Goal: Information Seeking & Learning: Learn about a topic

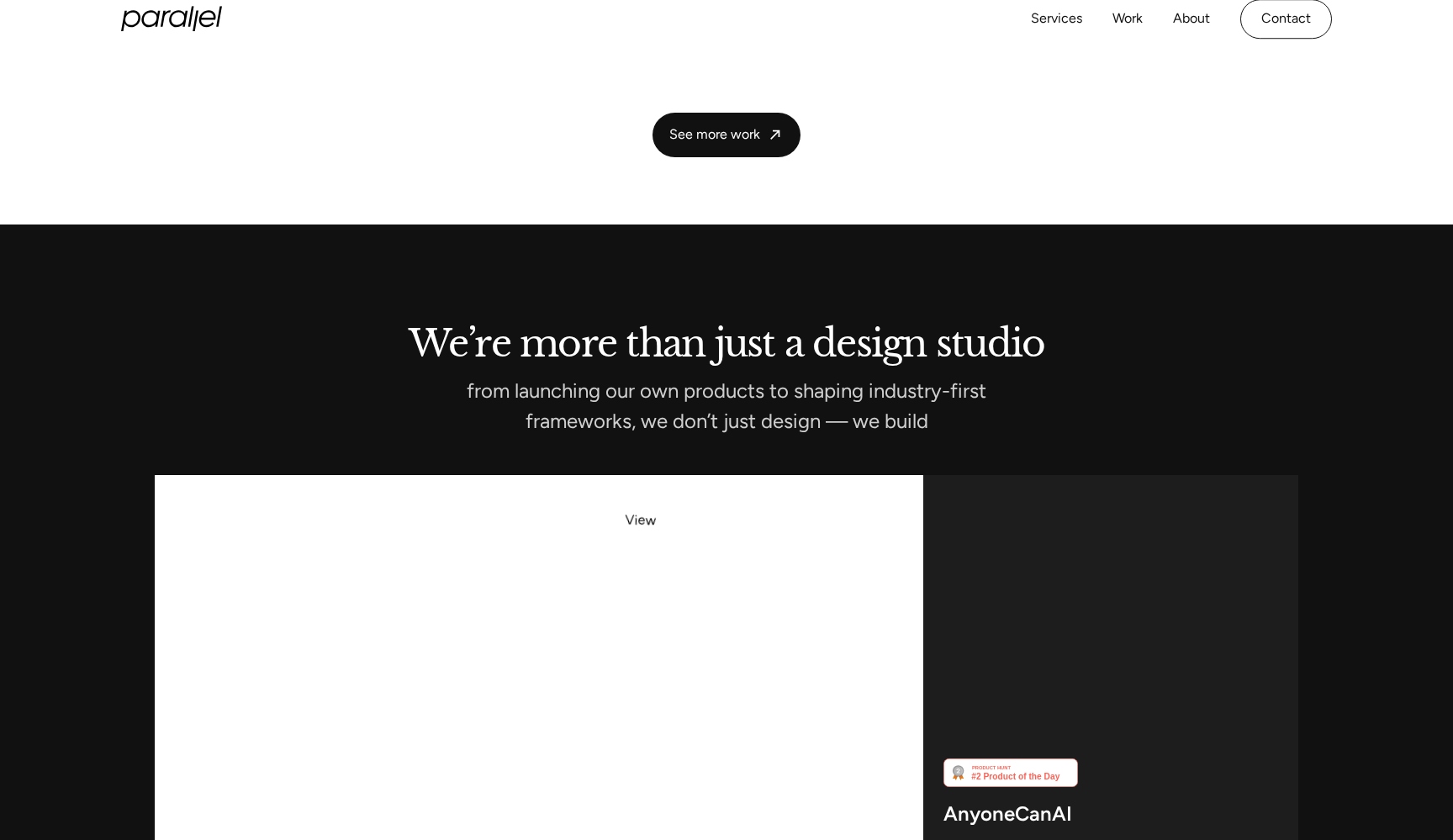
scroll to position [4775, 0]
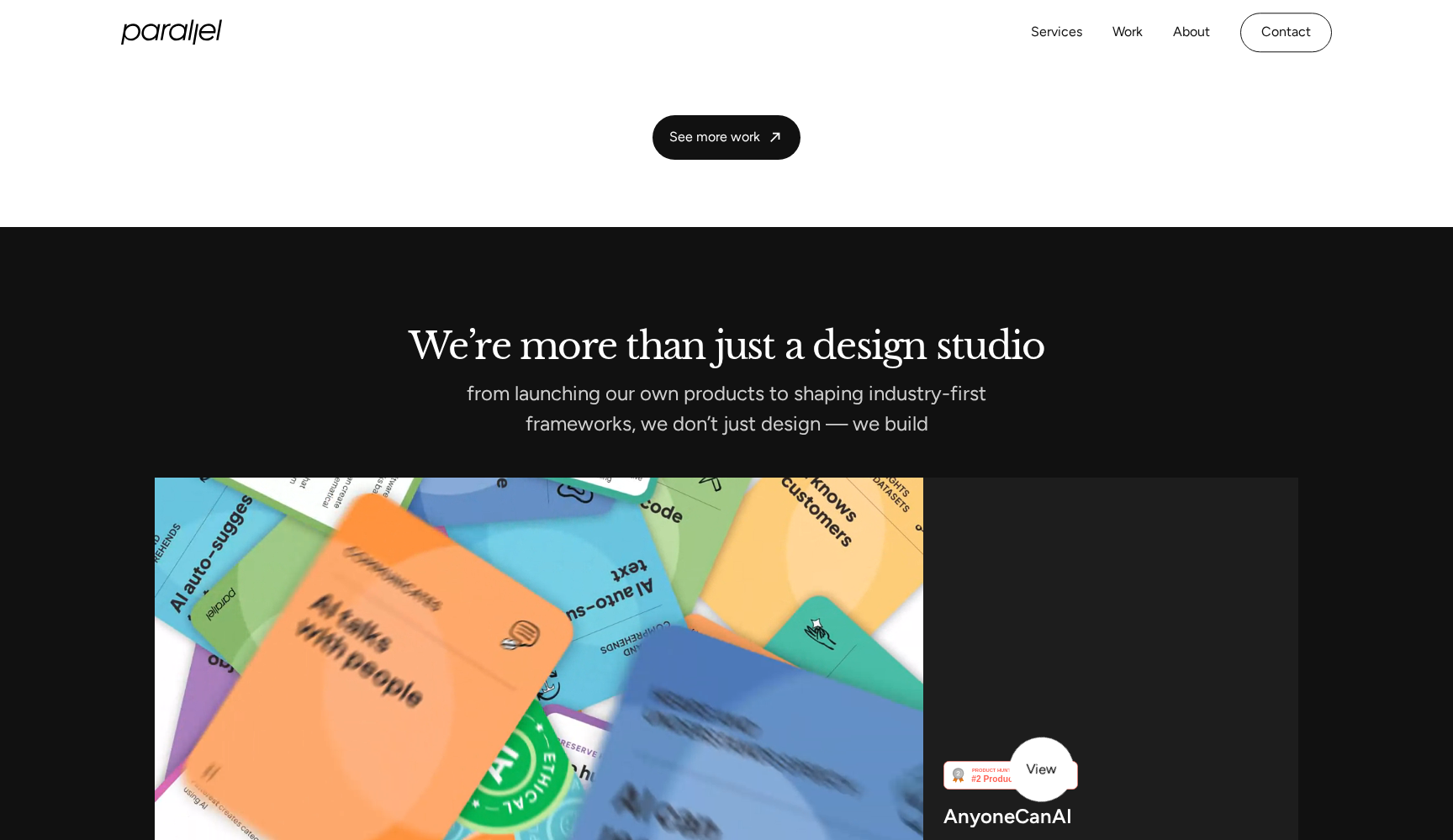
click at [1043, 768] on div "AnyoneCanAI Tools, resources and inspiration to build innovative AI experiences" at bounding box center [1111, 697] width 375 height 438
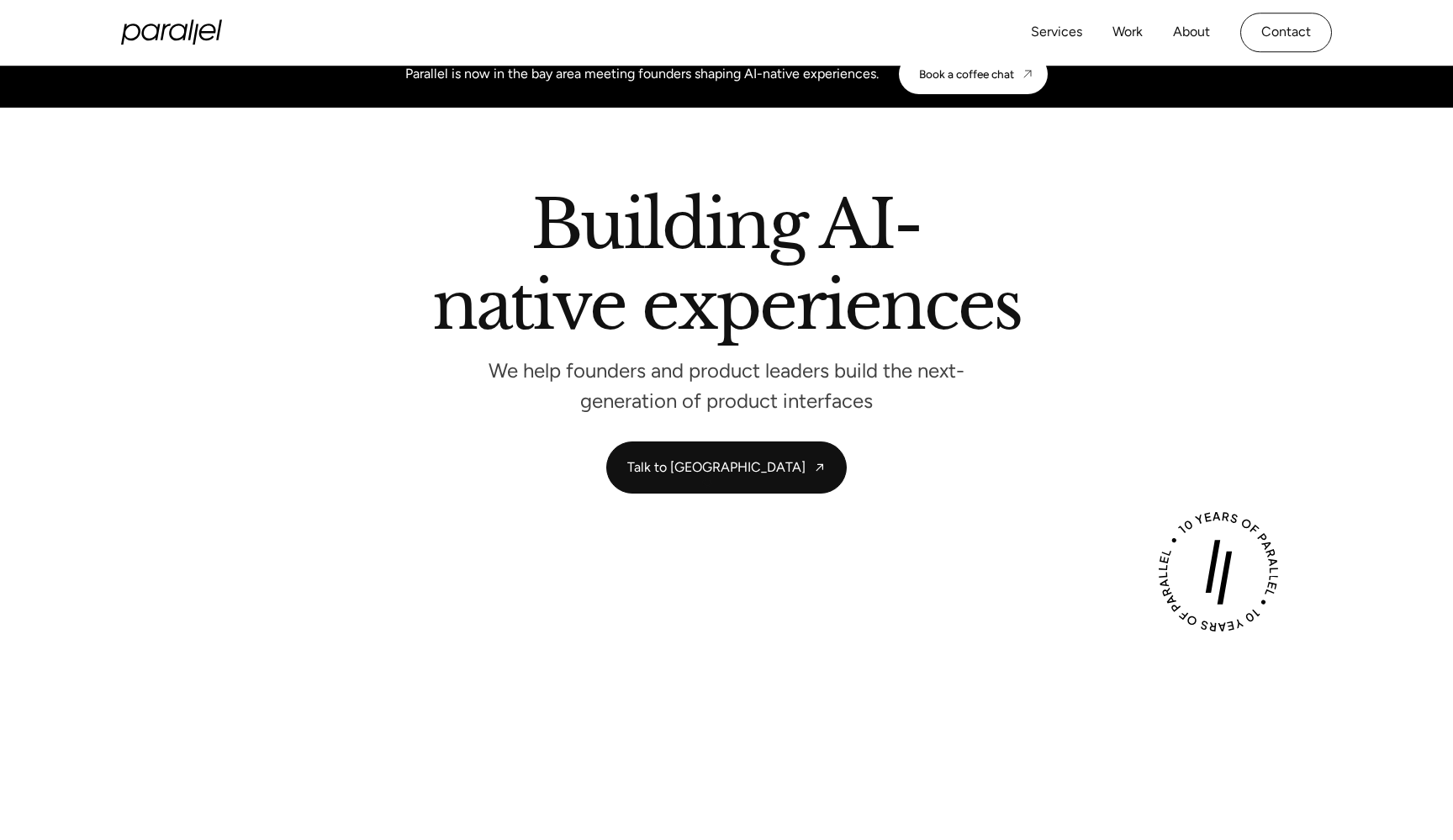
scroll to position [0, 0]
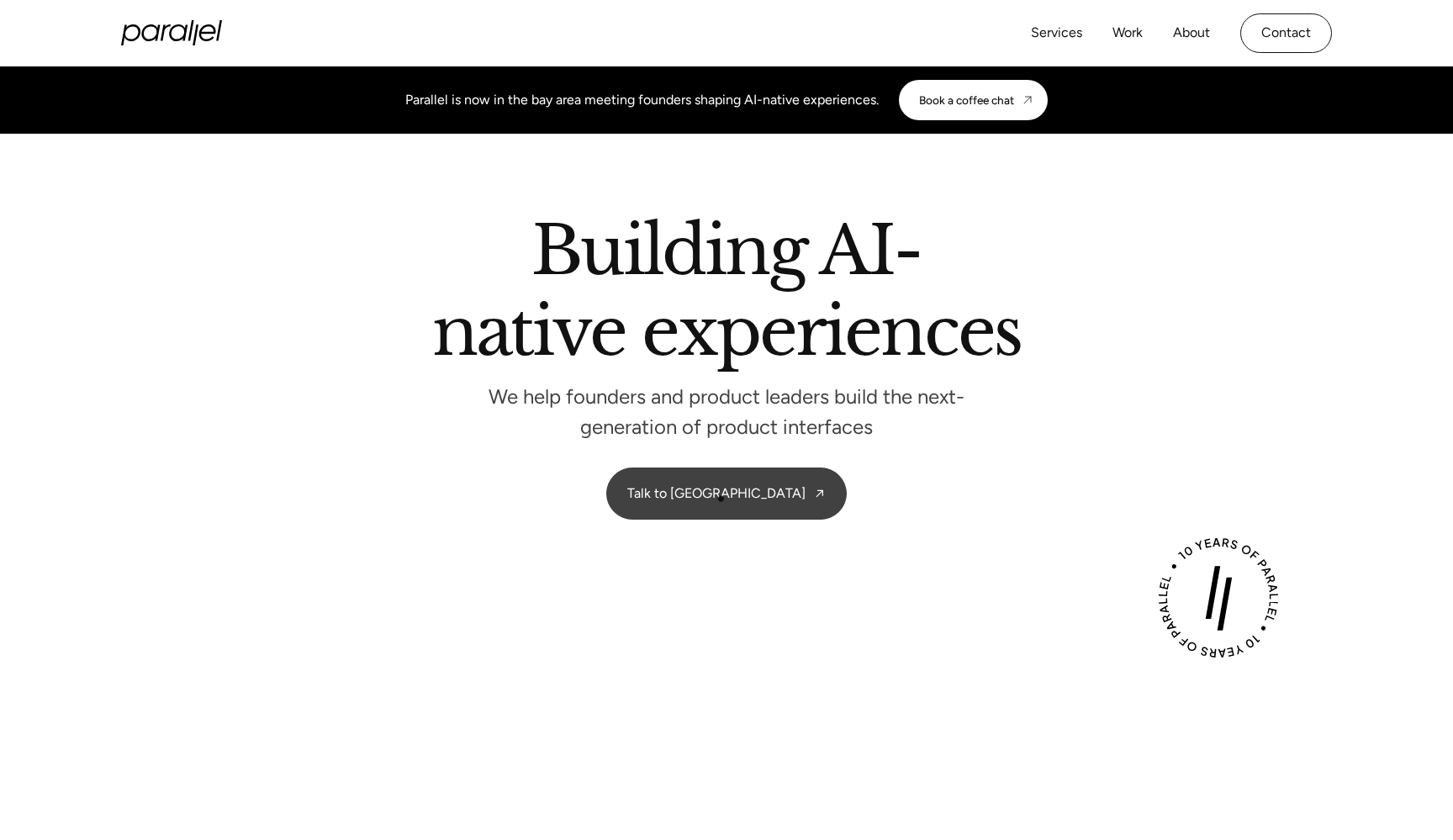
click at [725, 495] on link "Talk to [GEOGRAPHIC_DATA]" at bounding box center [726, 493] width 239 height 51
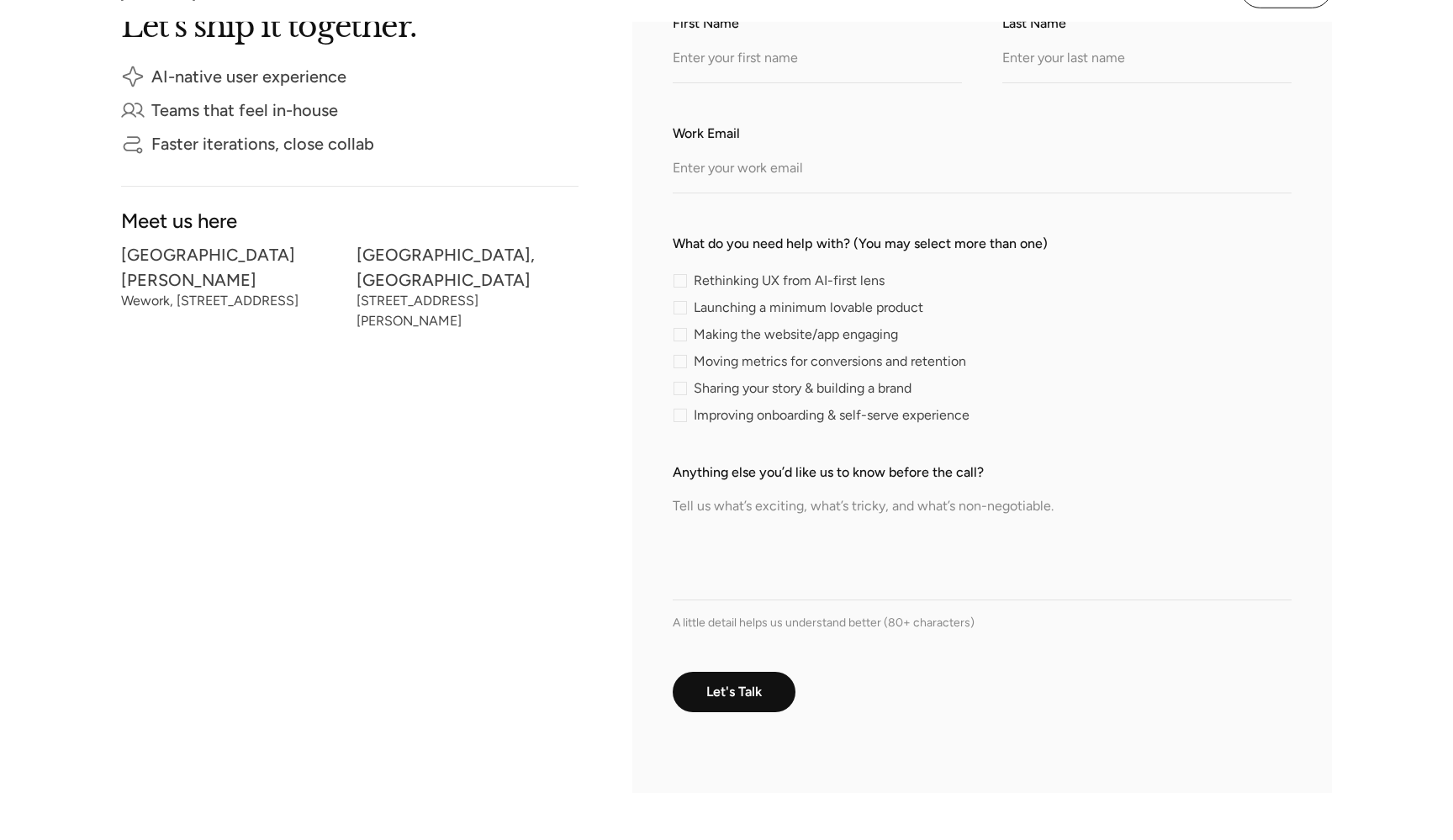
scroll to position [462, 0]
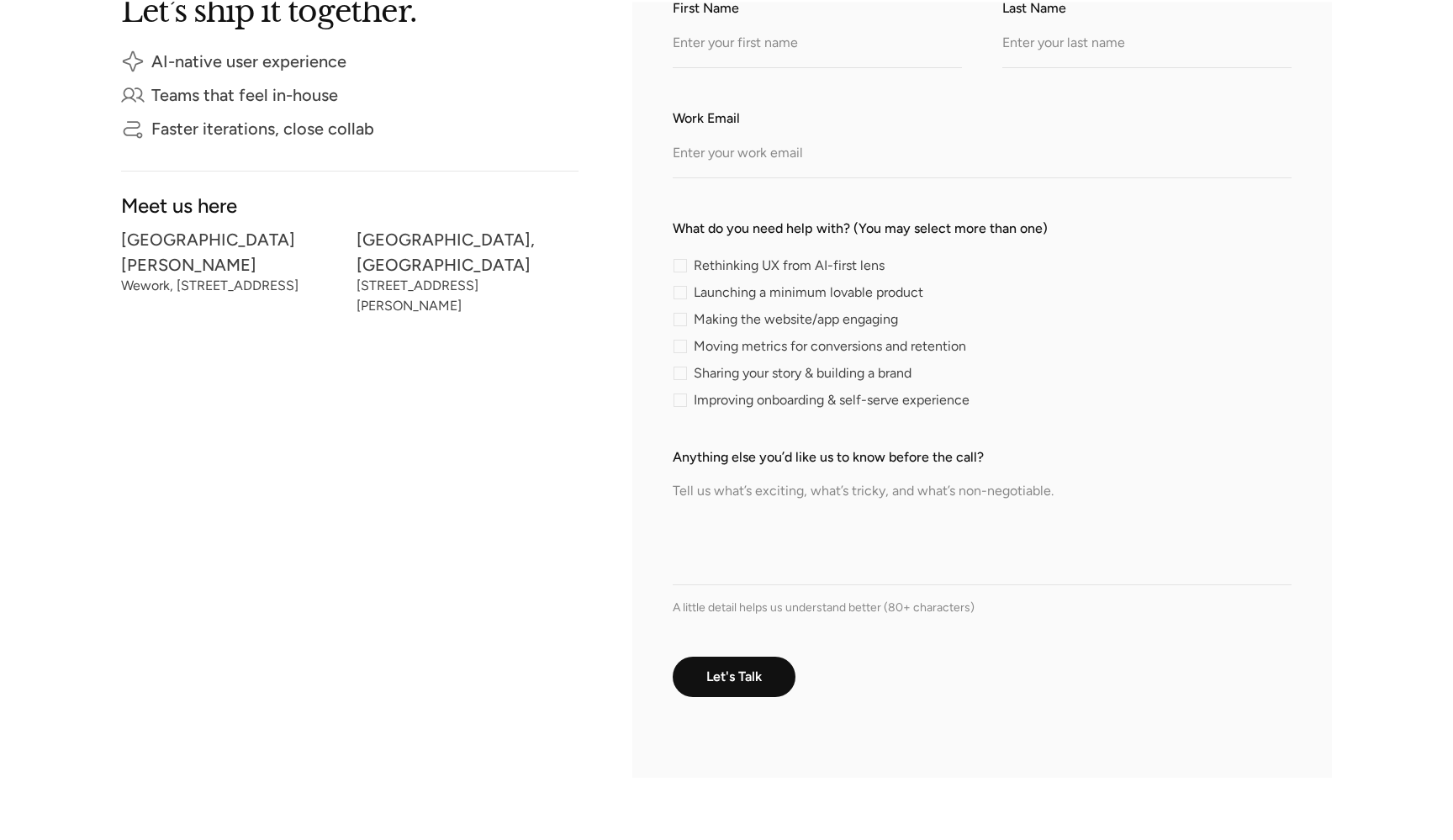
click at [692, 291] on label "Launching a minimum lovable product" at bounding box center [801, 292] width 257 height 13
click at [683, 291] on input "Launching a minimum lovable product" at bounding box center [678, 291] width 11 height 11
checkbox input "true"
click at [680, 330] on div "Rethinking UX from AI-first lens Launching a minimum lovable product Making the…" at bounding box center [983, 333] width 619 height 148
click at [683, 321] on div "contact-form" at bounding box center [681, 319] width 13 height 13
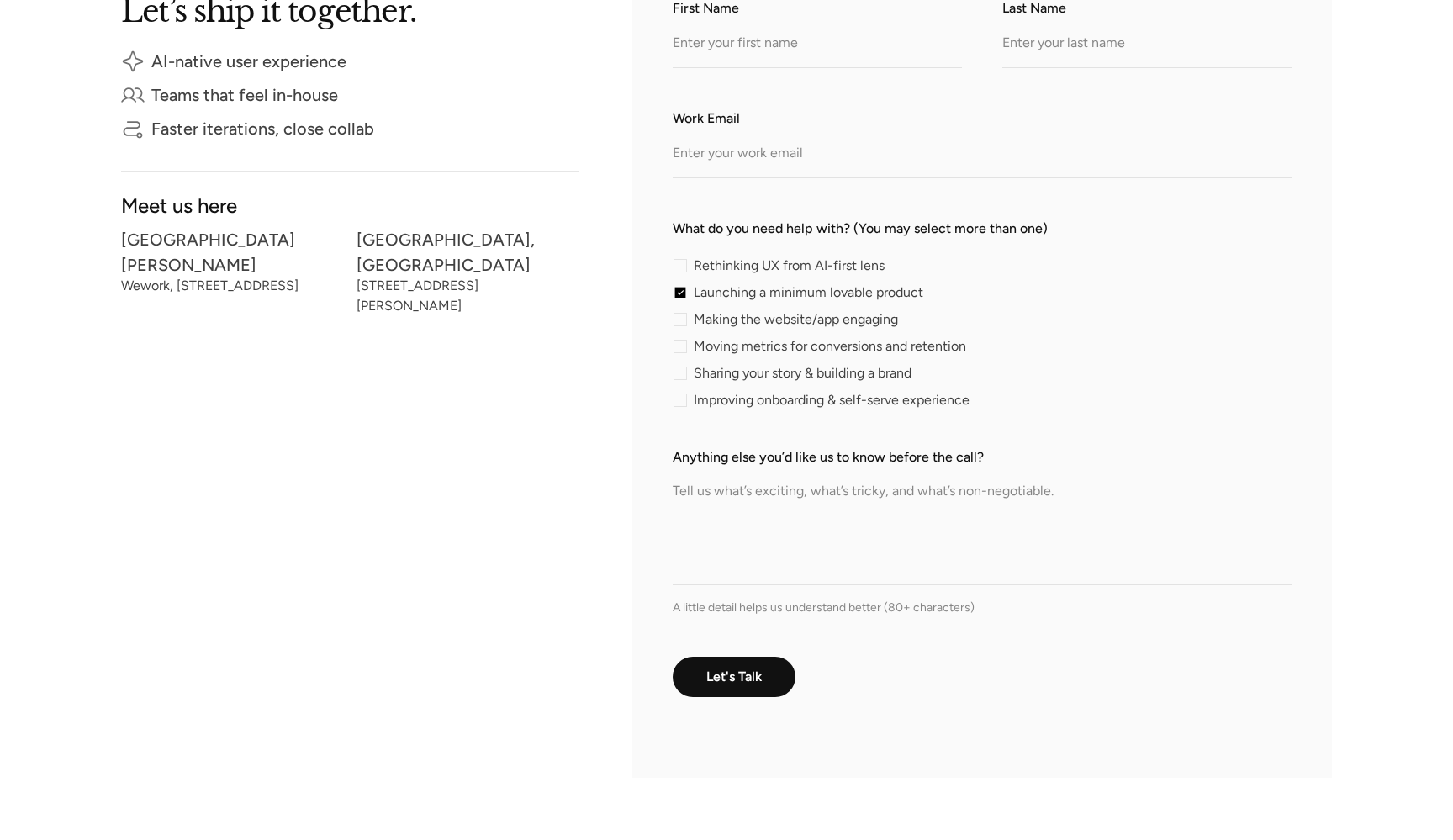
click at [683, 321] on input "Making the website/app engaging" at bounding box center [678, 318] width 11 height 11
click at [683, 321] on div "contact-form" at bounding box center [681, 319] width 13 height 13
click at [683, 321] on input "Making the website/app engaging" at bounding box center [678, 318] width 11 height 11
checkbox input "false"
click at [683, 292] on div "contact-form" at bounding box center [681, 292] width 13 height 13
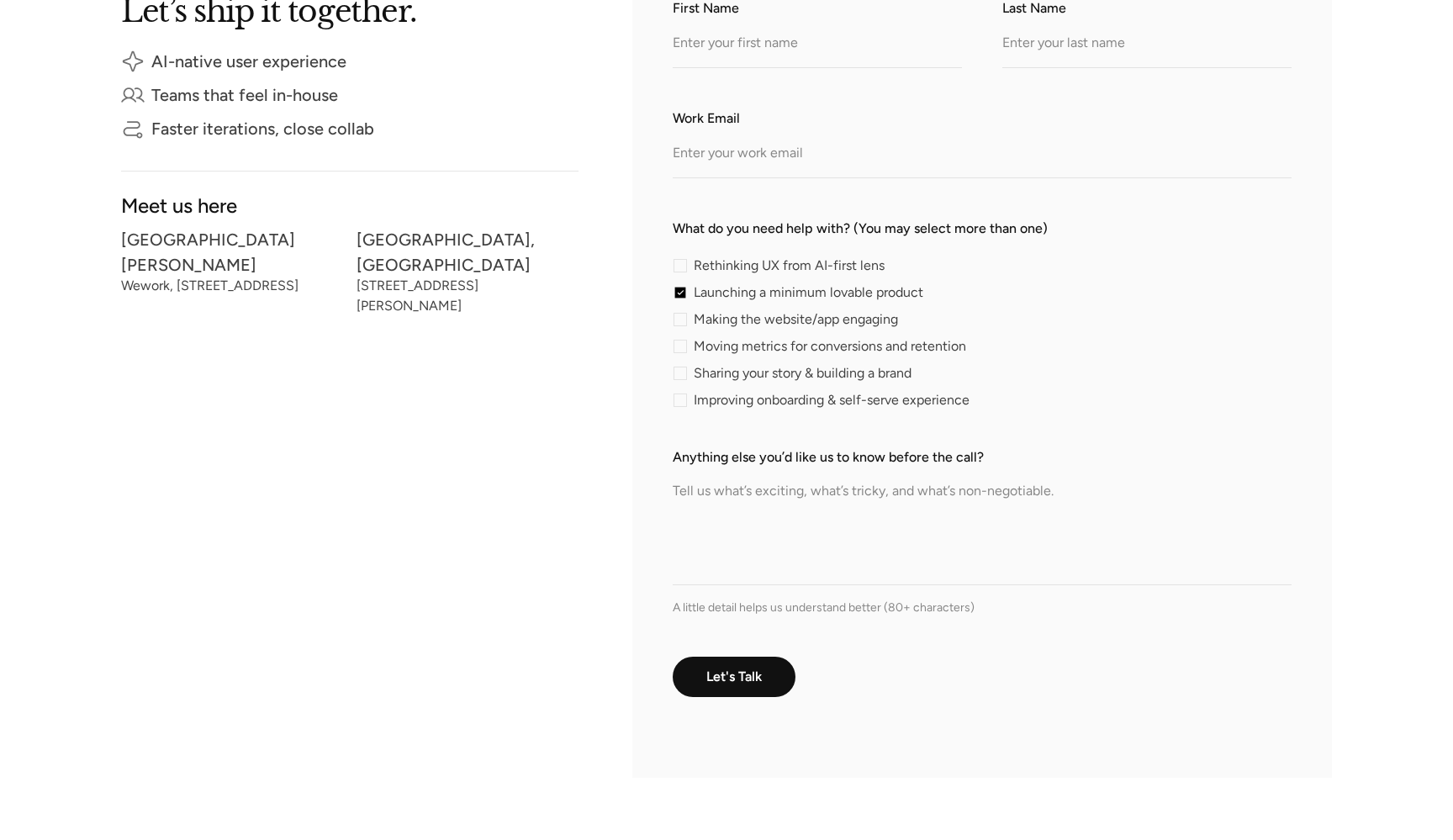
click at [683, 292] on input "Launching a minimum lovable product" at bounding box center [678, 291] width 11 height 11
checkbox input "false"
click at [687, 262] on label "Rethinking UX from AI-first lens" at bounding box center [782, 266] width 219 height 13
click at [683, 262] on input "Rethinking UX from AI-first lens" at bounding box center [678, 265] width 11 height 11
checkbox input "true"
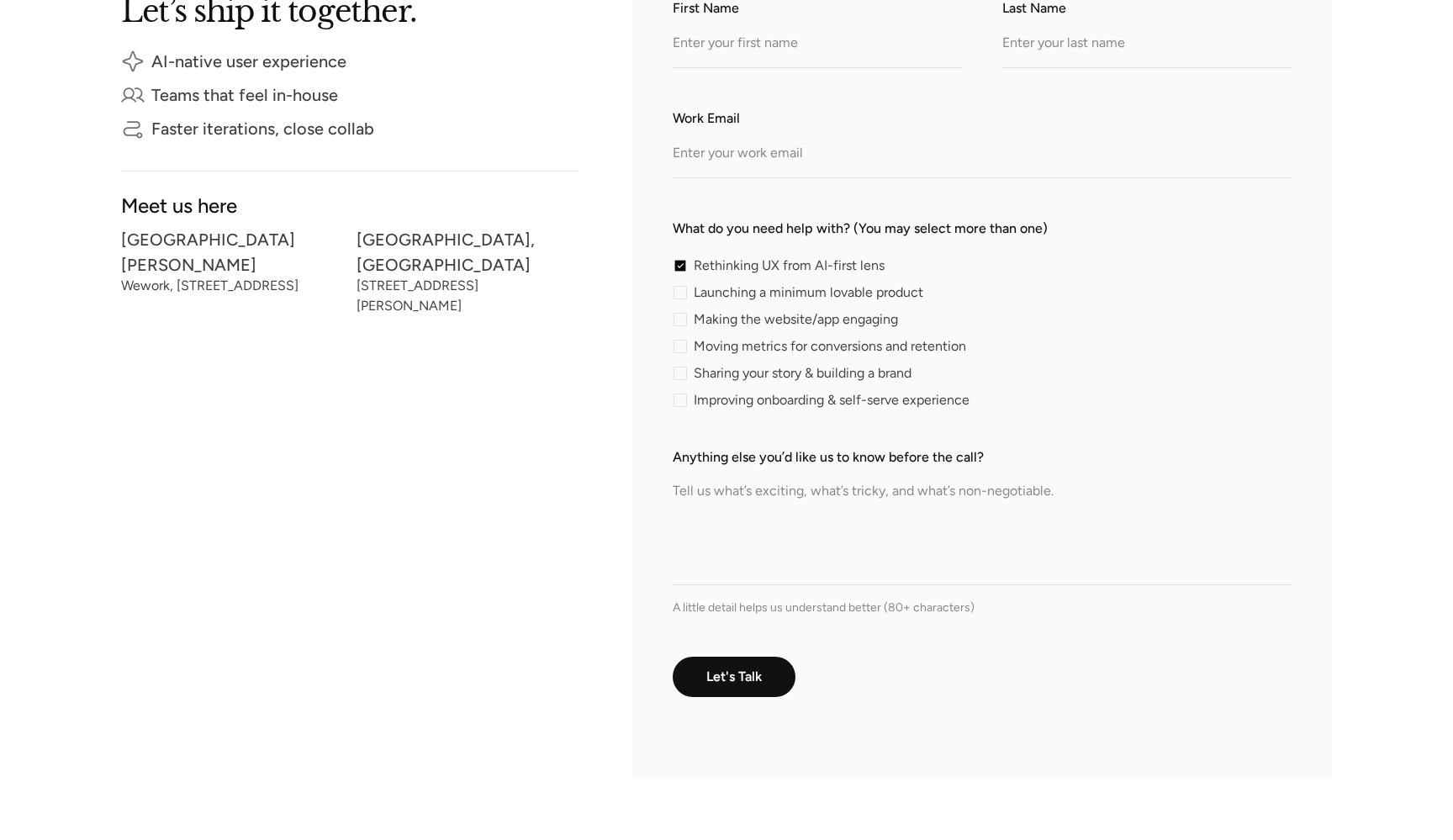
click at [680, 294] on div "contact-form" at bounding box center [681, 292] width 13 height 13
click at [680, 294] on input "Launching a minimum lovable product" at bounding box center [678, 291] width 11 height 11
checkbox input "true"
click at [682, 269] on div "contact-form" at bounding box center [681, 266] width 13 height 13
click at [682, 269] on input "Rethinking UX from AI-first lens" at bounding box center [678, 265] width 11 height 11
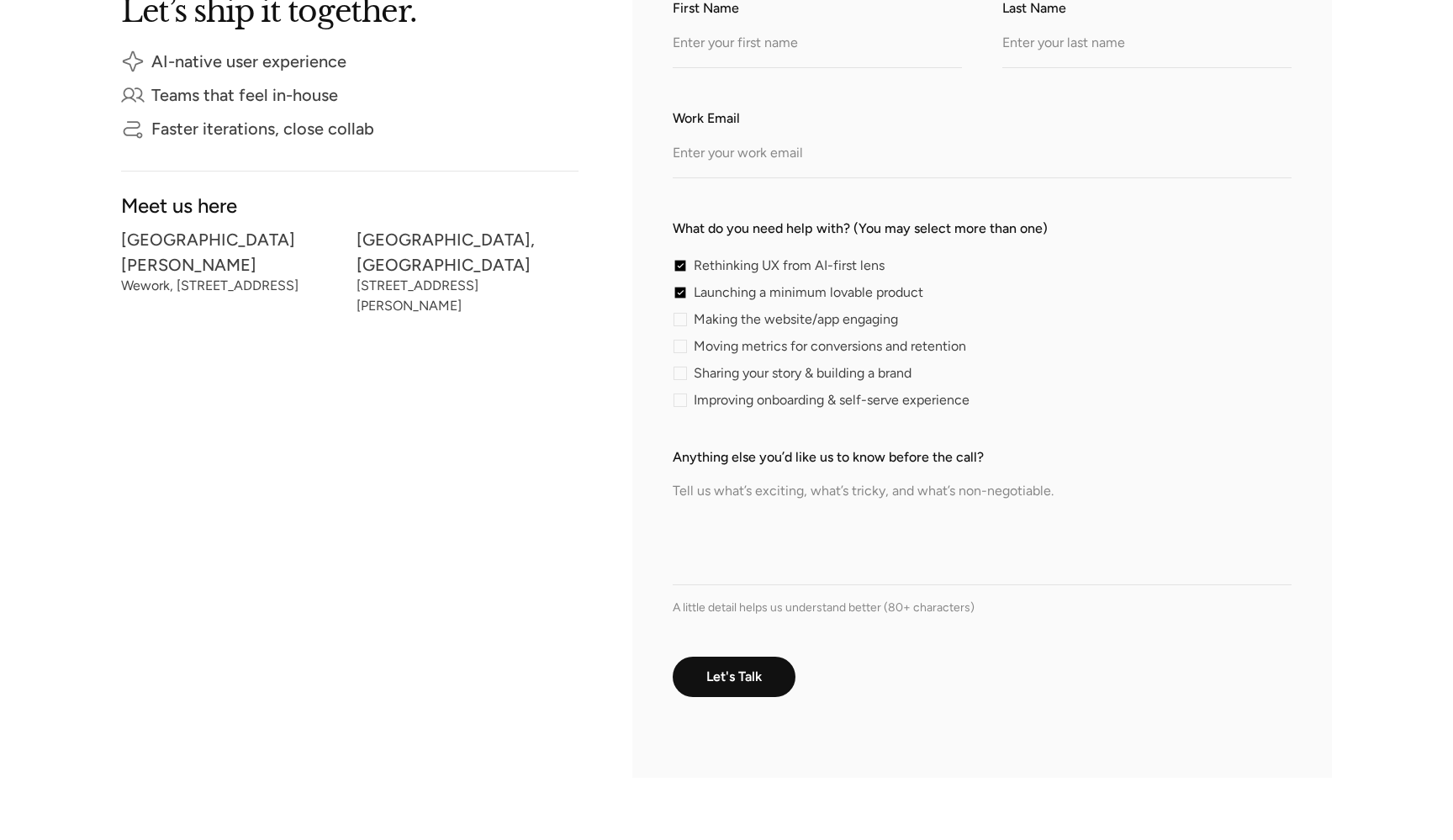
checkbox input "false"
click at [679, 292] on div "contact-form" at bounding box center [681, 292] width 13 height 13
click at [679, 292] on input "Launching a minimum lovable product" at bounding box center [678, 291] width 11 height 11
checkbox input "false"
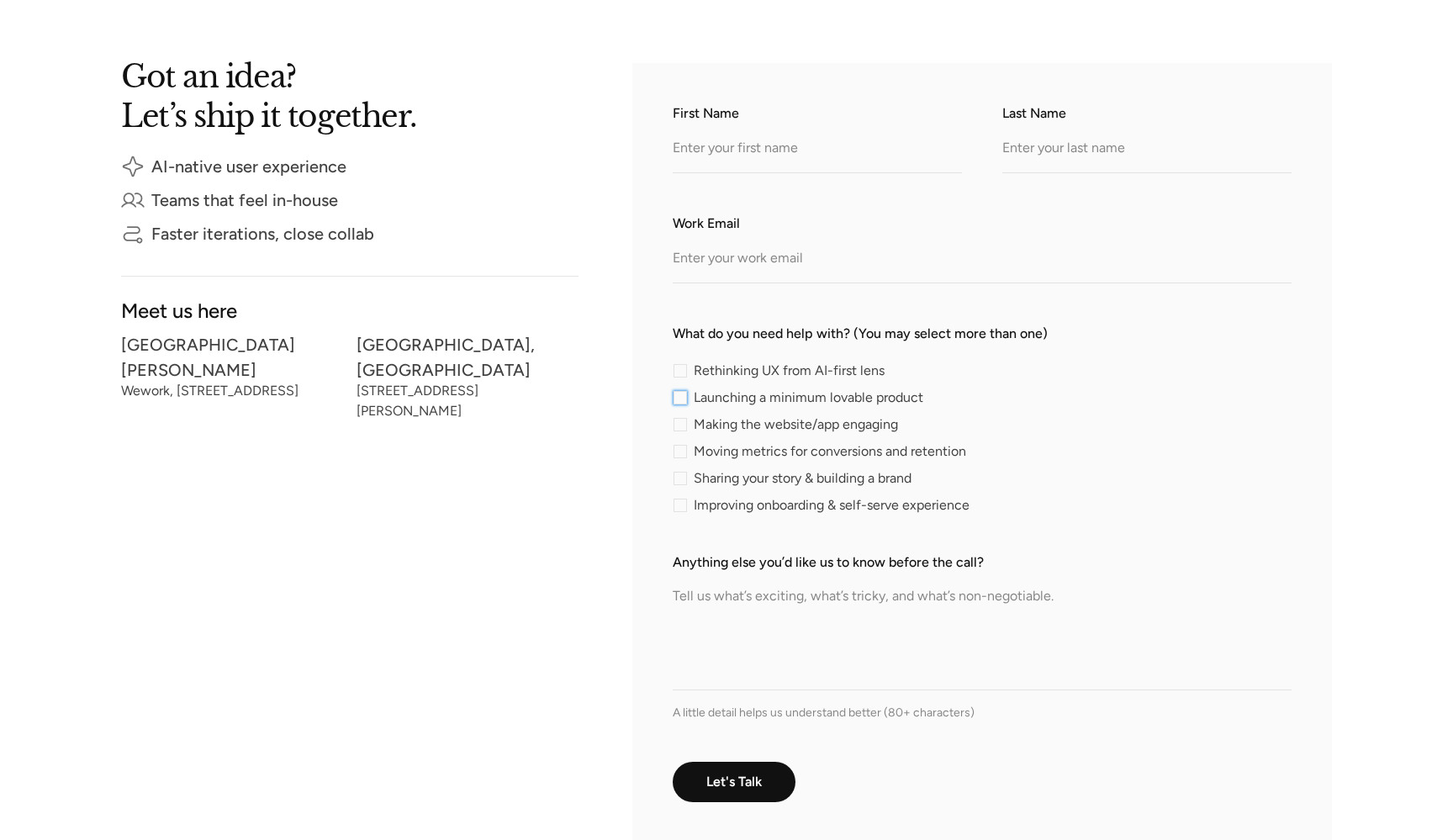
scroll to position [310, 0]
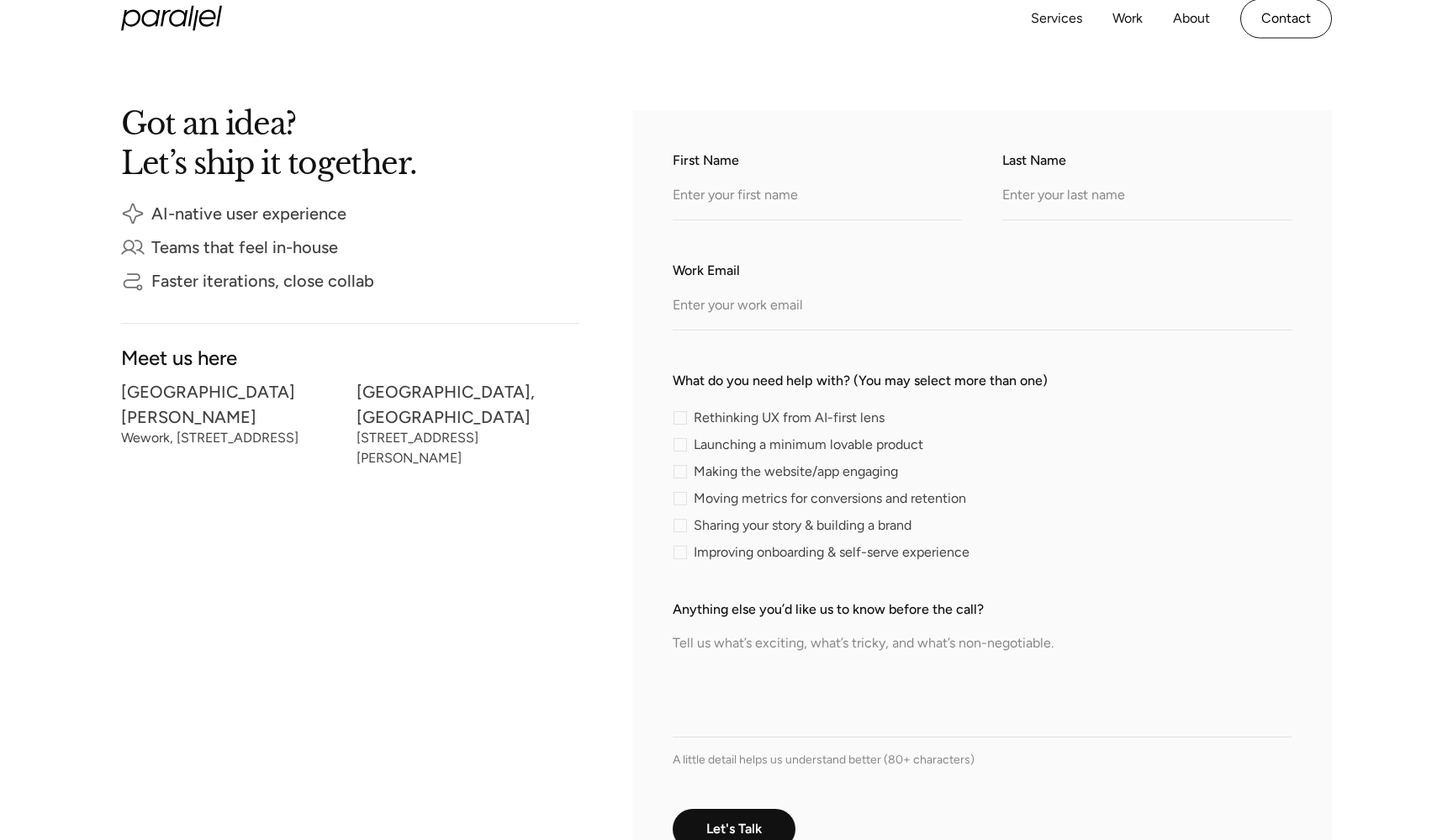
click at [530, 334] on div "Got an idea? Let’s ship it together. AI-native user experience Teams that feel …" at bounding box center [350, 230] width 458 height 241
click at [203, 389] on div "San Fransisco Bay Area" at bounding box center [232, 404] width 222 height 37
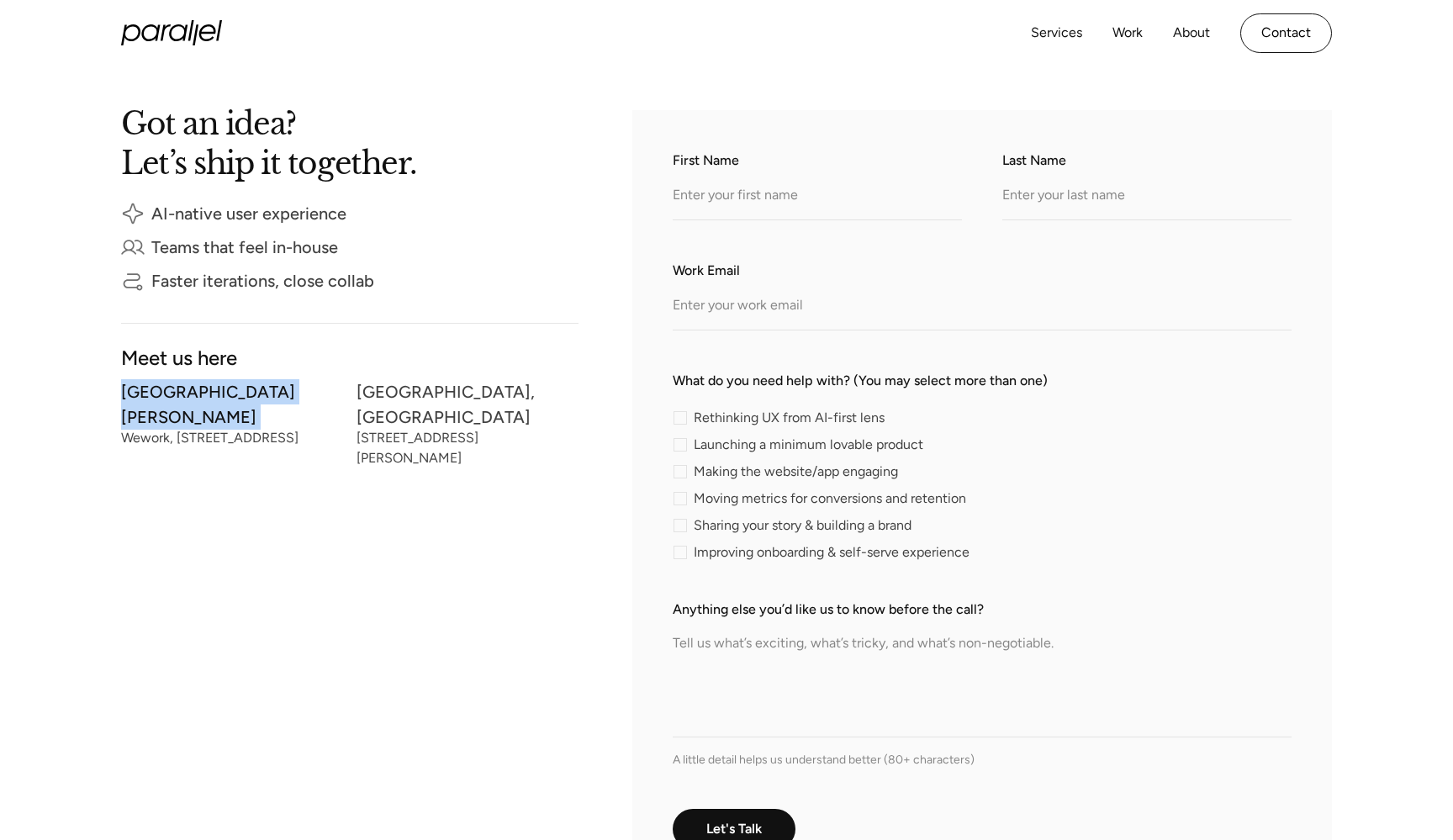
click at [203, 389] on div "San Fransisco Bay Area" at bounding box center [232, 404] width 222 height 37
drag, startPoint x: 203, startPoint y: 389, endPoint x: 312, endPoint y: 446, distance: 123.0
click at [312, 446] on div "Got an idea? Let’s ship it together. AI-native user experience Teams that feel …" at bounding box center [350, 520] width 458 height 820
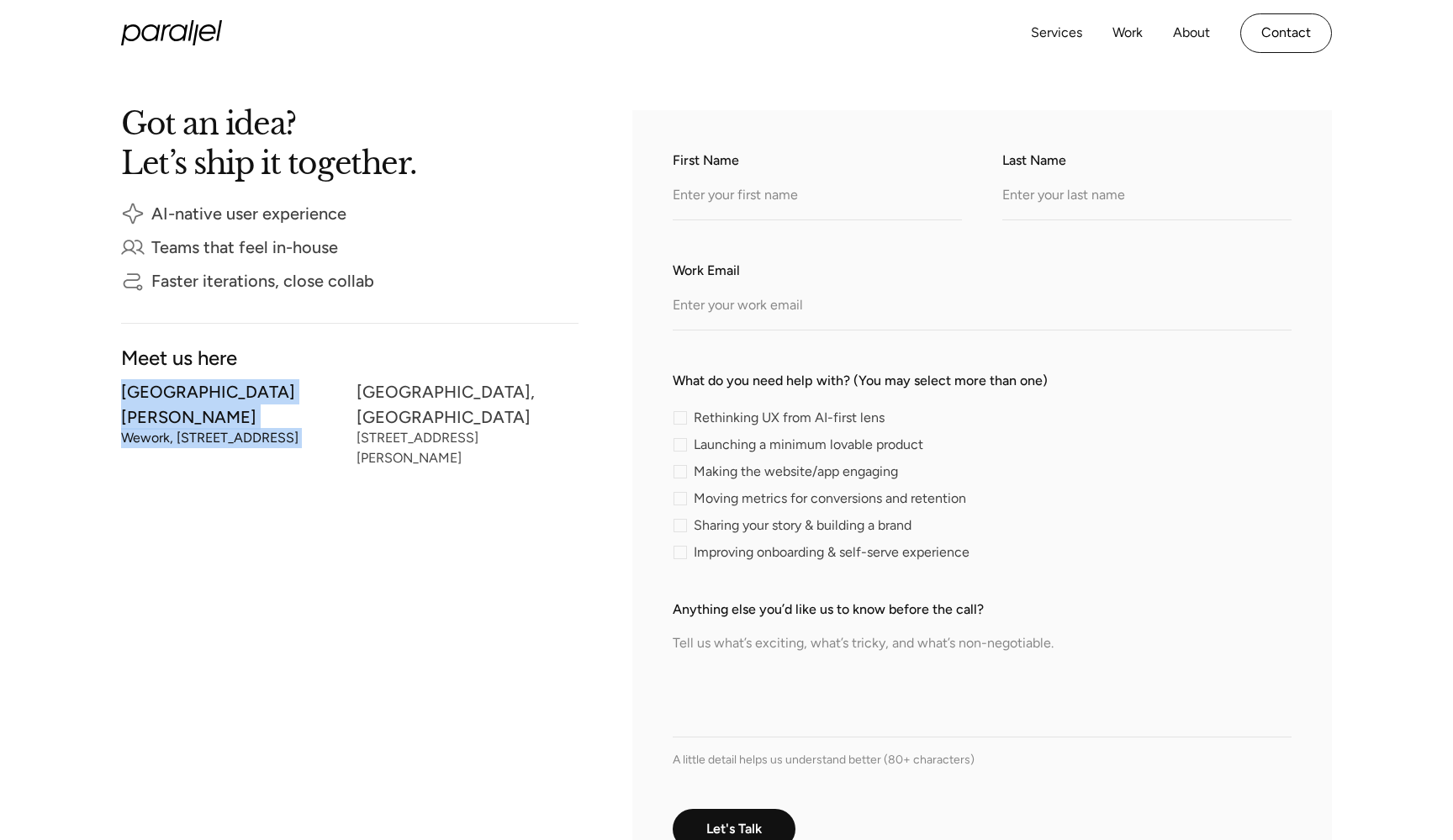
click at [192, 443] on div "San Fransisco Bay Area Wework, 400 Concar Dr, San Mateo, CA 94402" at bounding box center [232, 429] width 222 height 86
drag, startPoint x: 192, startPoint y: 443, endPoint x: 124, endPoint y: 381, distance: 92.0
click at [126, 386] on div "San Fransisco Bay Area Wework, 400 Concar Dr, San Mateo, CA 94402" at bounding box center [232, 429] width 222 height 86
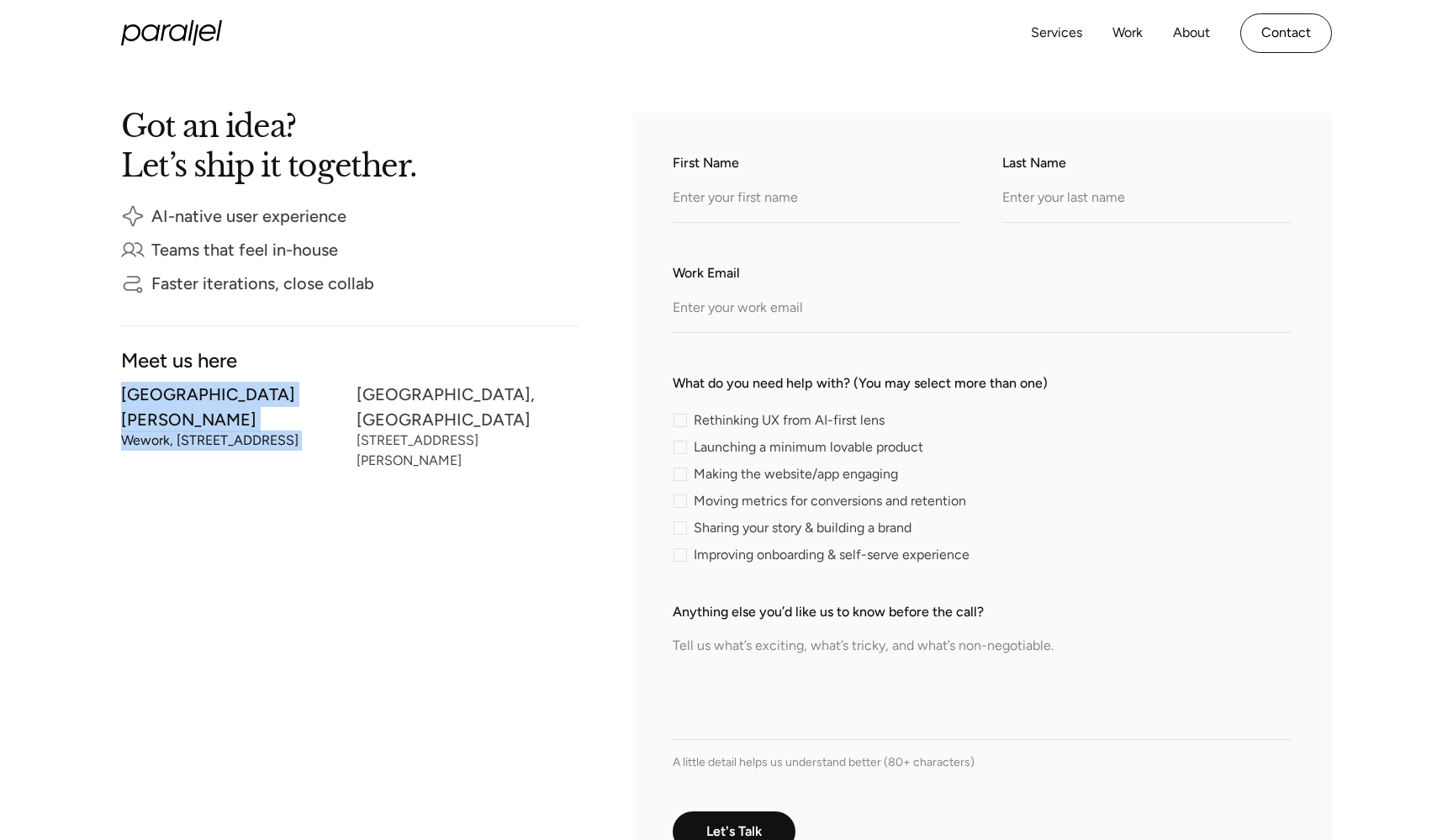
click at [180, 368] on div "Meet us here" at bounding box center [350, 360] width 458 height 14
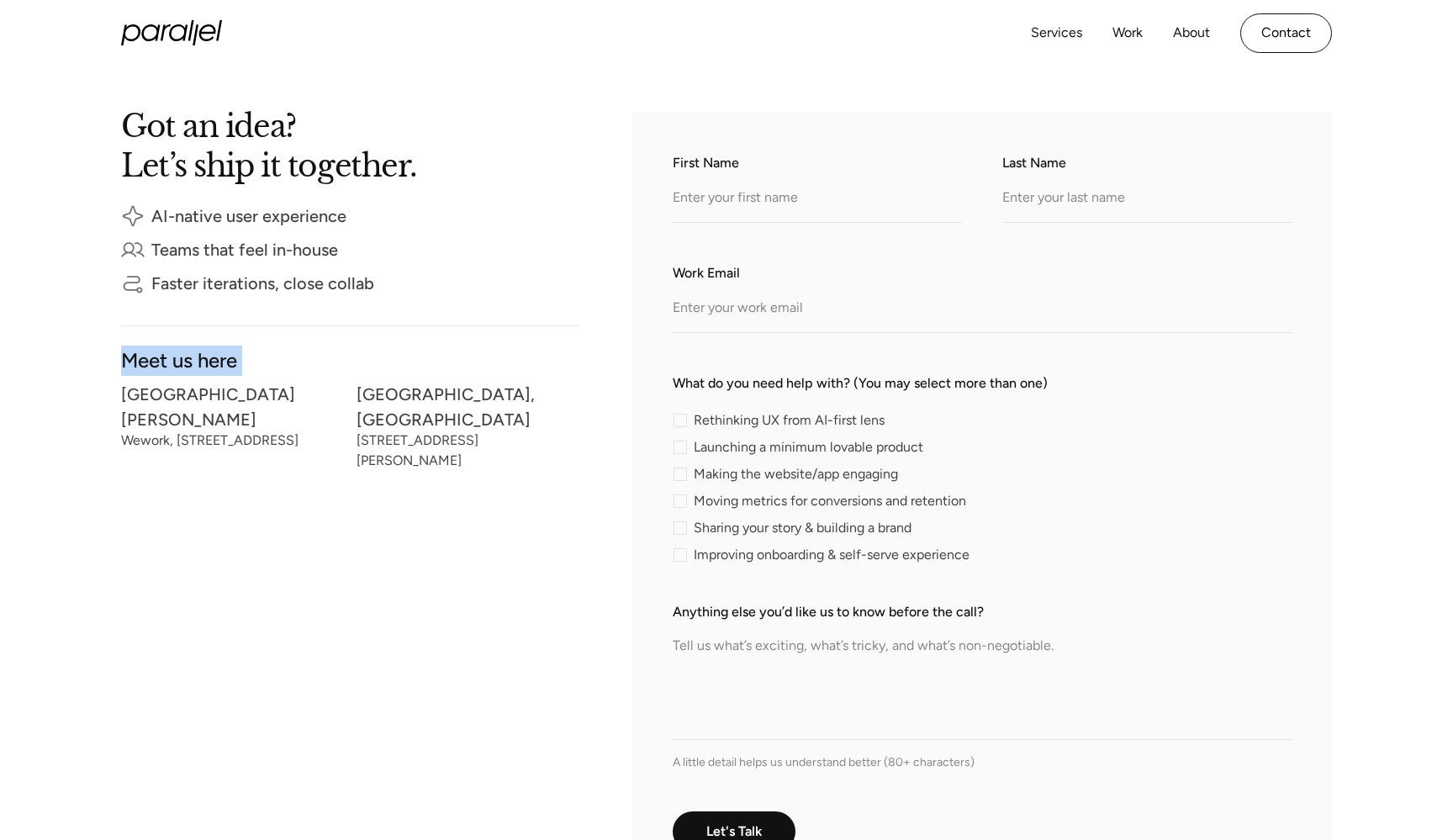
scroll to position [0, 0]
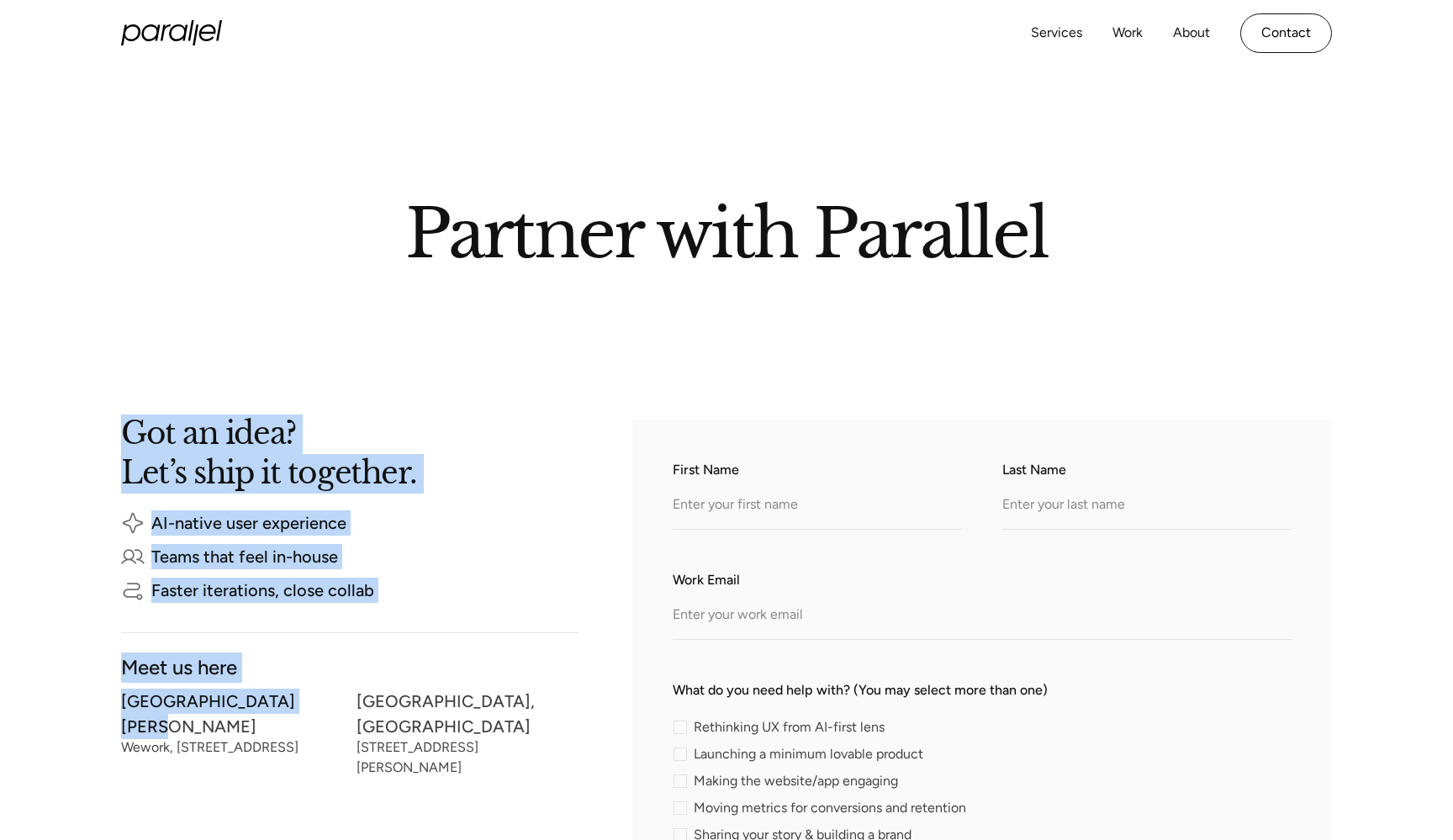
drag, startPoint x: 120, startPoint y: 703, endPoint x: 318, endPoint y: 710, distance: 198.1
click at [318, 707] on section "Got an idea? Let’s ship it together. AI-native user experience Teams that feel …" at bounding box center [726, 829] width 1453 height 1008
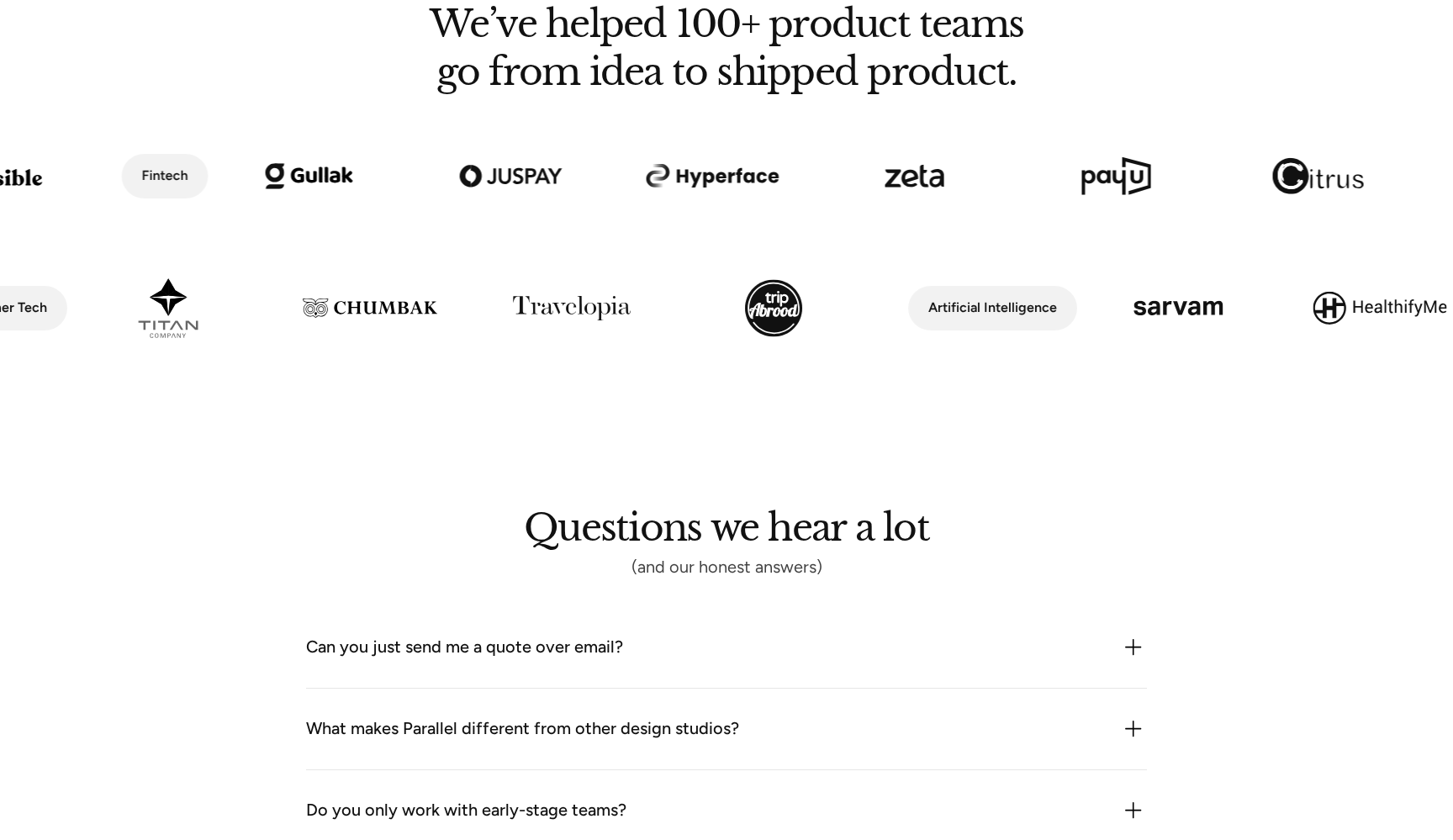
scroll to position [1424, 0]
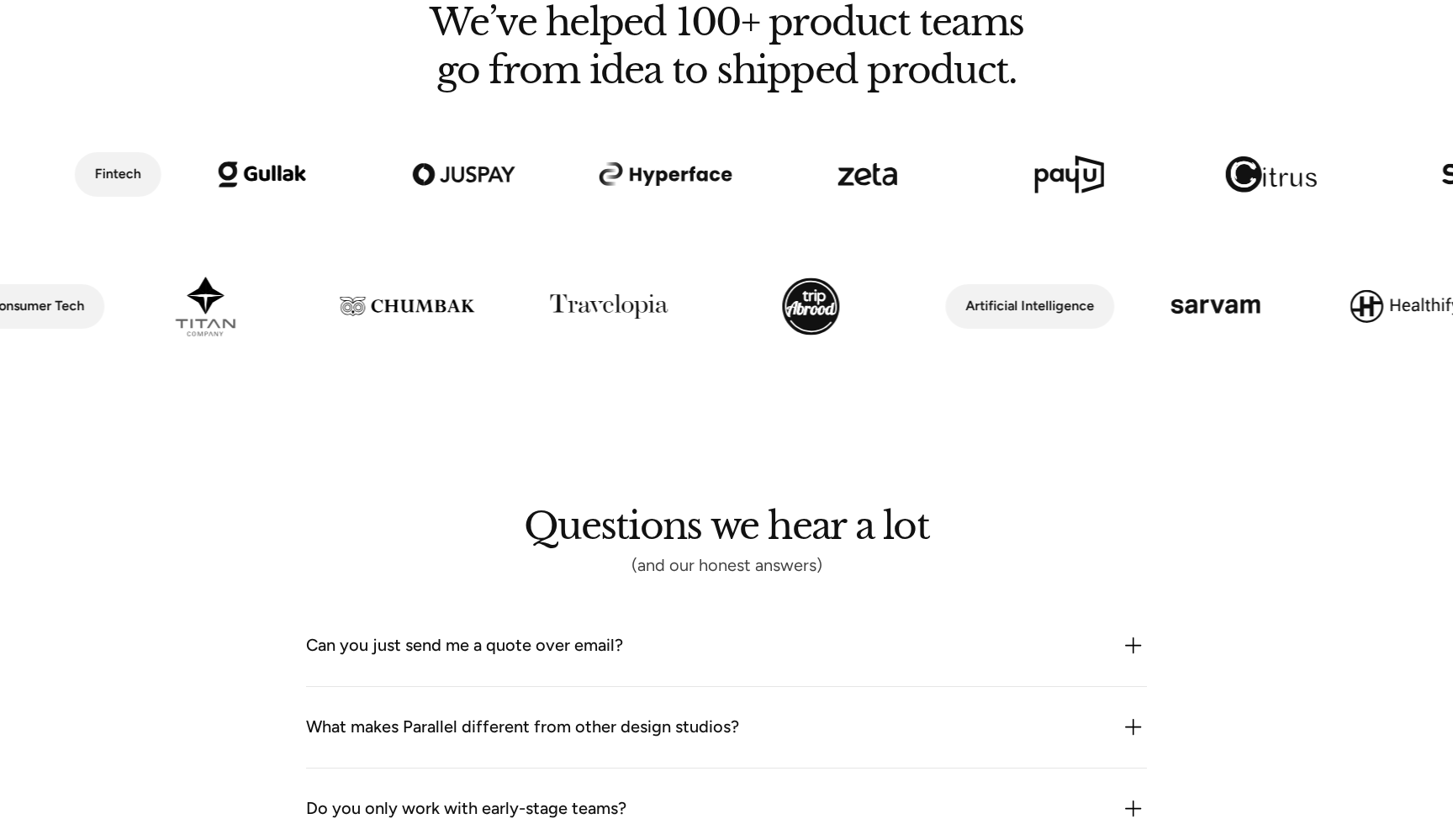
drag, startPoint x: 942, startPoint y: 310, endPoint x: 1132, endPoint y: 310, distance: 190.0
click at [1132, 310] on div "Artificial Intelligence SaaS Climate Tech Space Tech Consumer Tech Artificial I…" at bounding box center [929, 306] width 10437 height 116
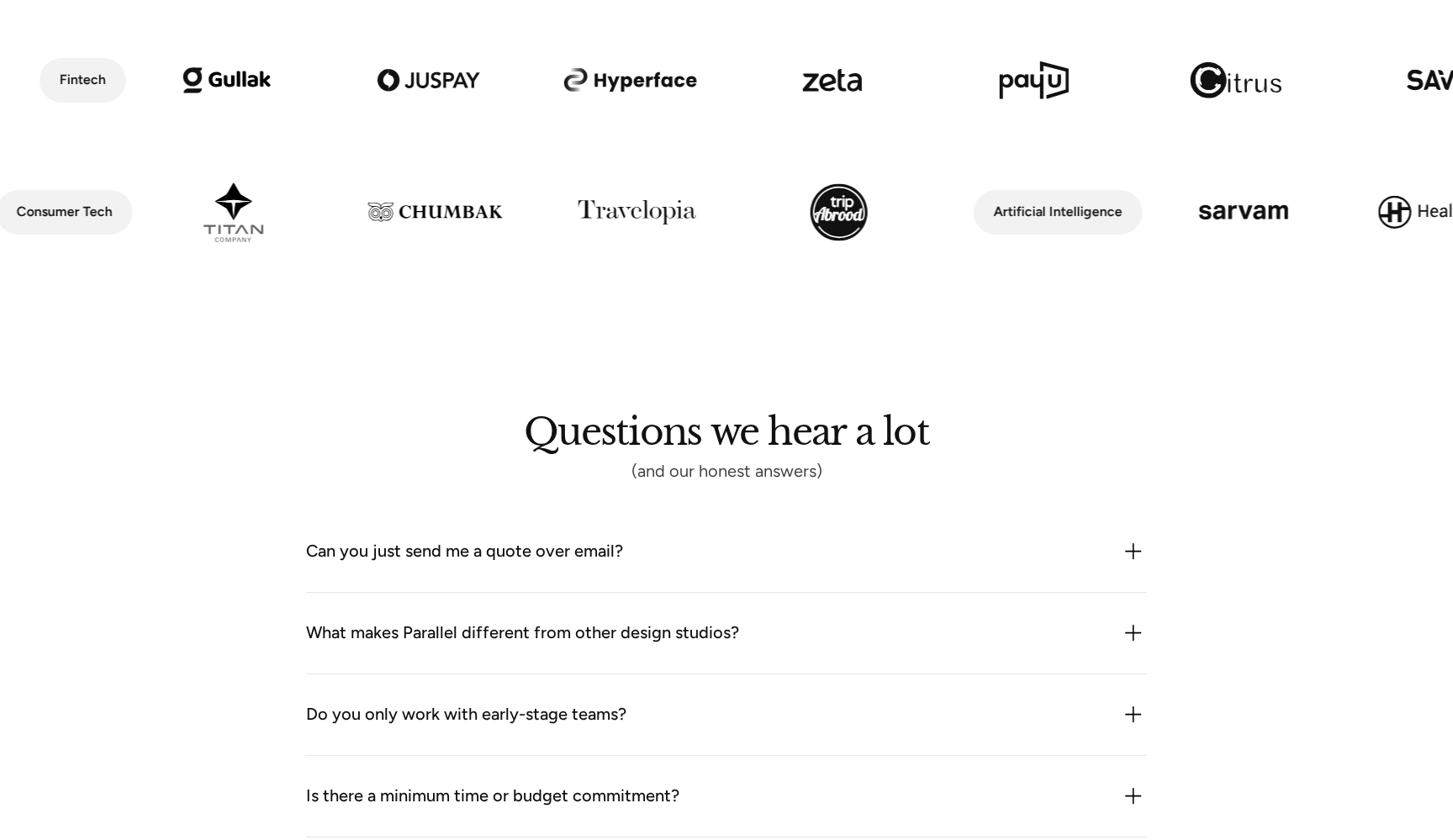
scroll to position [1604, 0]
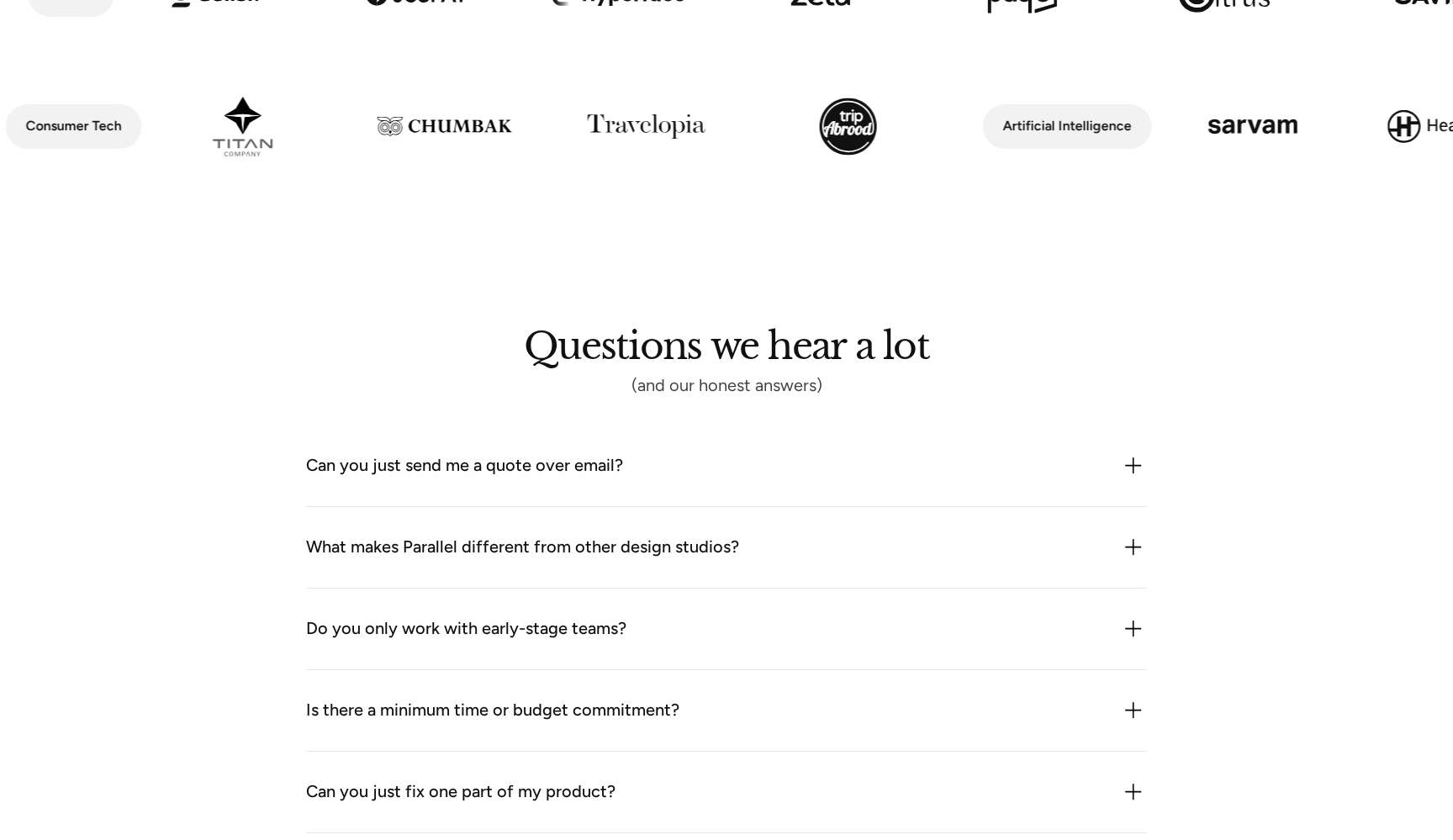
click at [783, 472] on div "Can you just send me a quote over email?" at bounding box center [726, 465] width 841 height 27
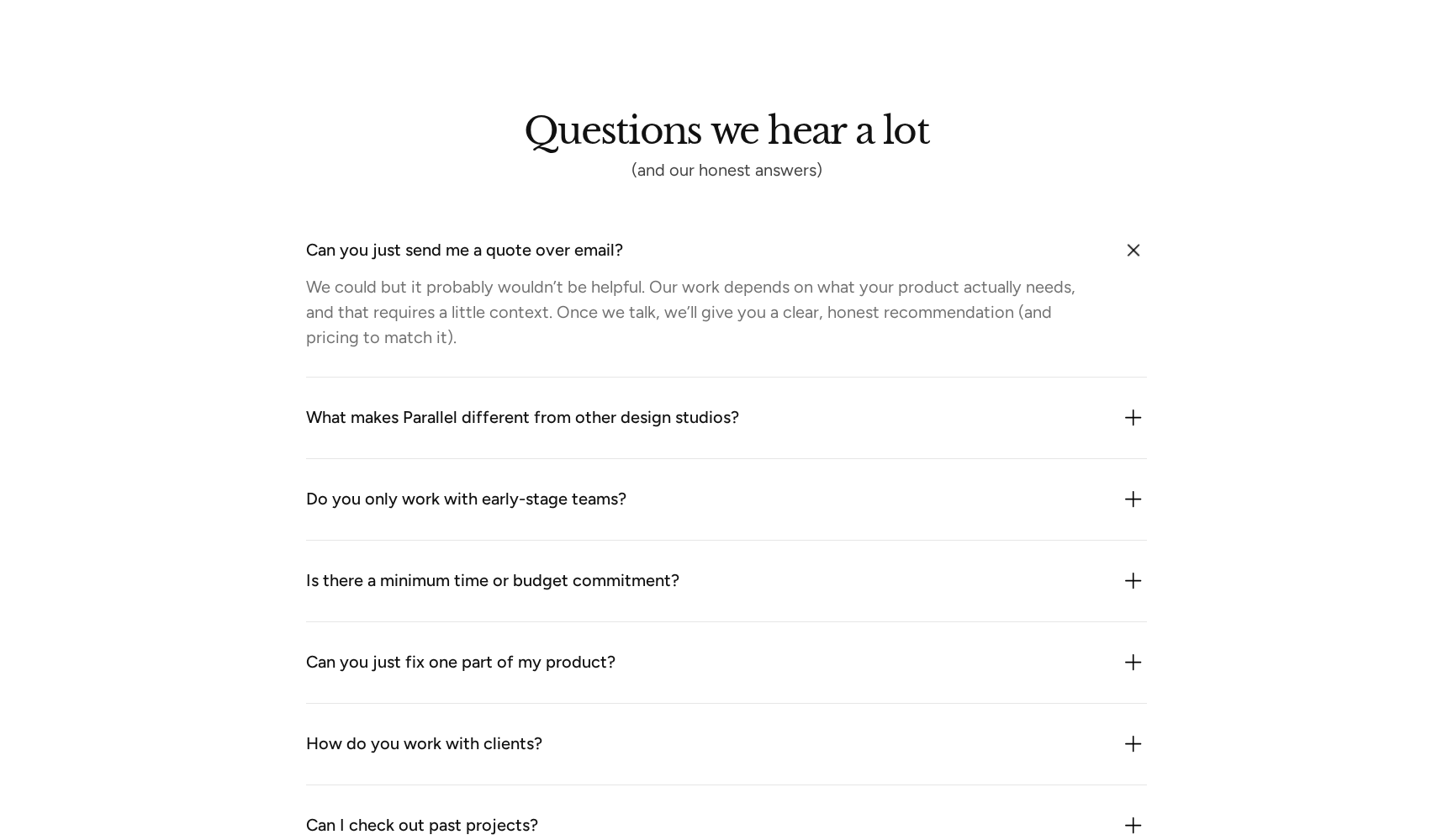
click at [714, 386] on div "What makes Parallel different from other design studios? We combine product thi…" at bounding box center [726, 418] width 841 height 81
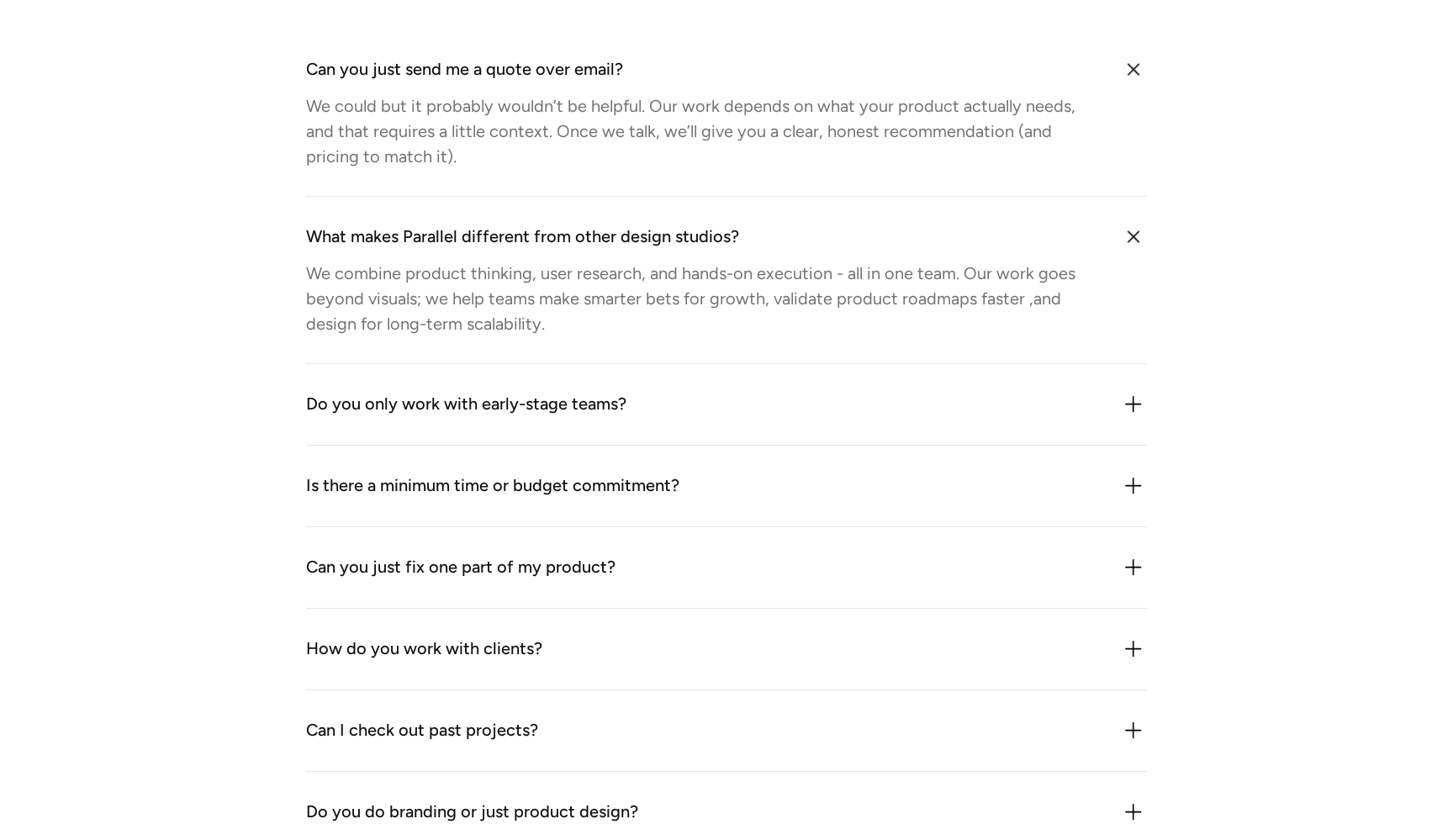
click at [665, 382] on div "Do you only work with early-stage teams? Mostly, but not exclusively. We work w…" at bounding box center [726, 404] width 841 height 81
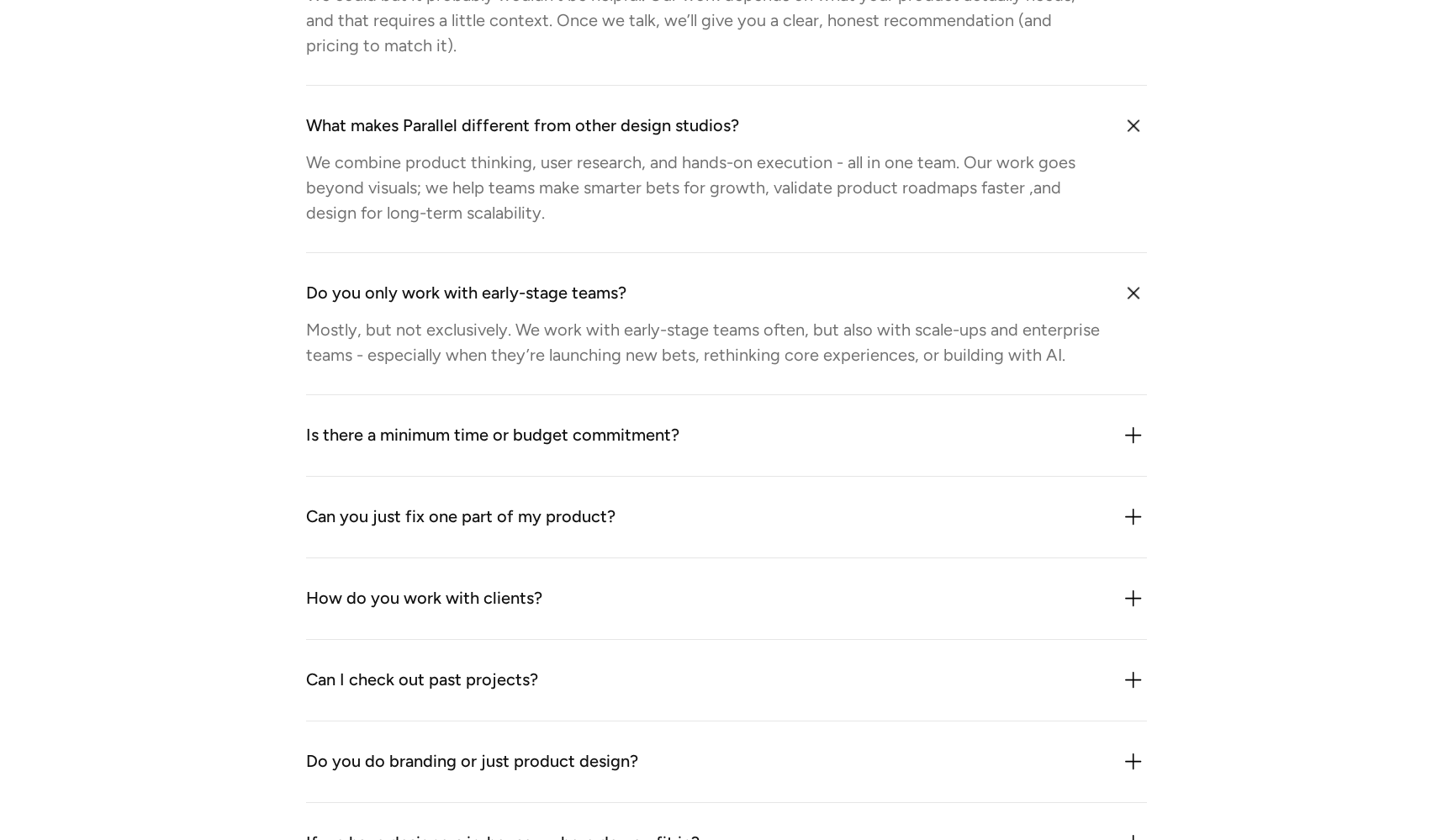
scroll to position [2115, 0]
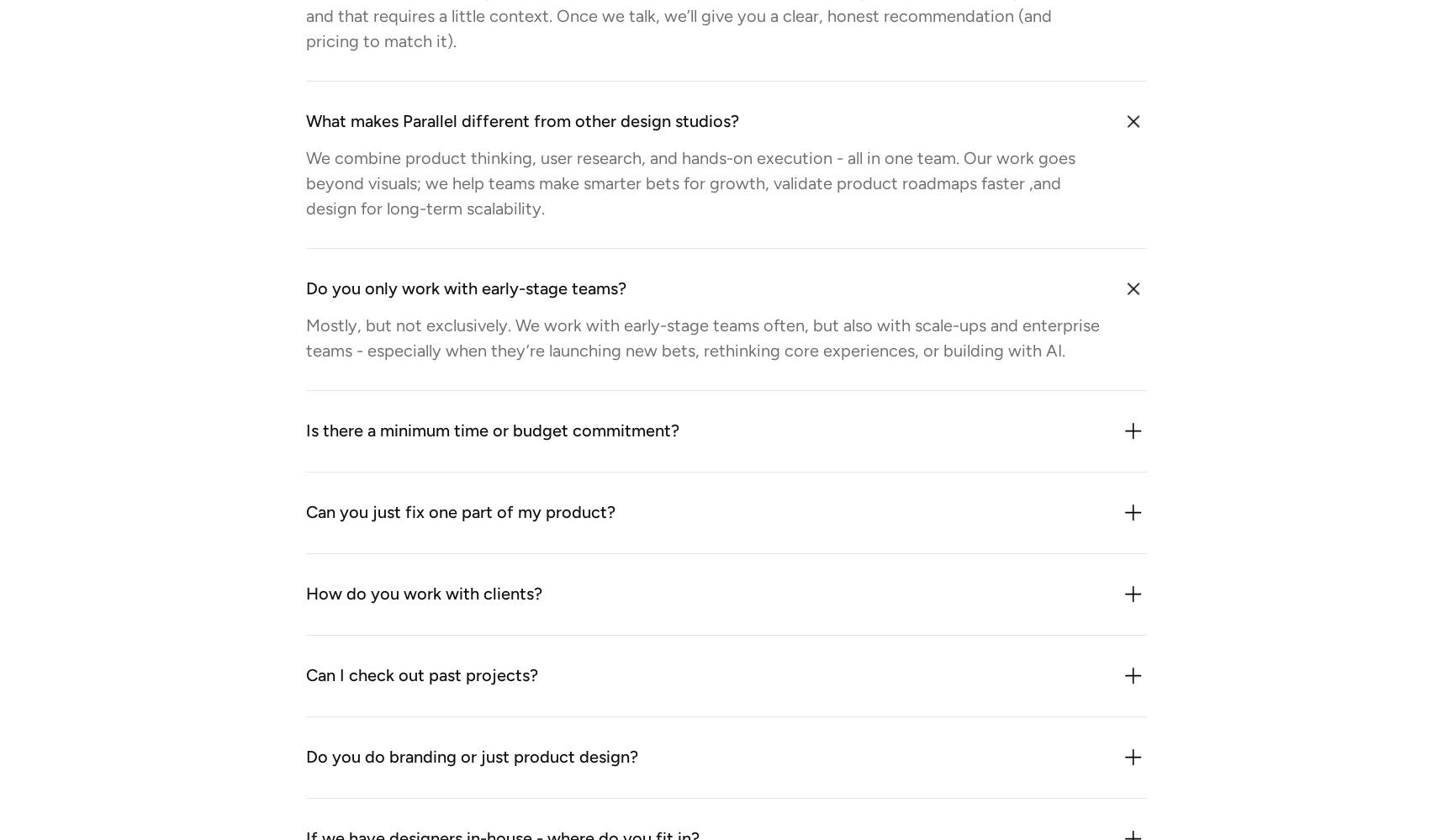
click at [658, 385] on div "Do you only work with early-stage teams? Mostly, but not exclusively. We work w…" at bounding box center [726, 319] width 841 height 142
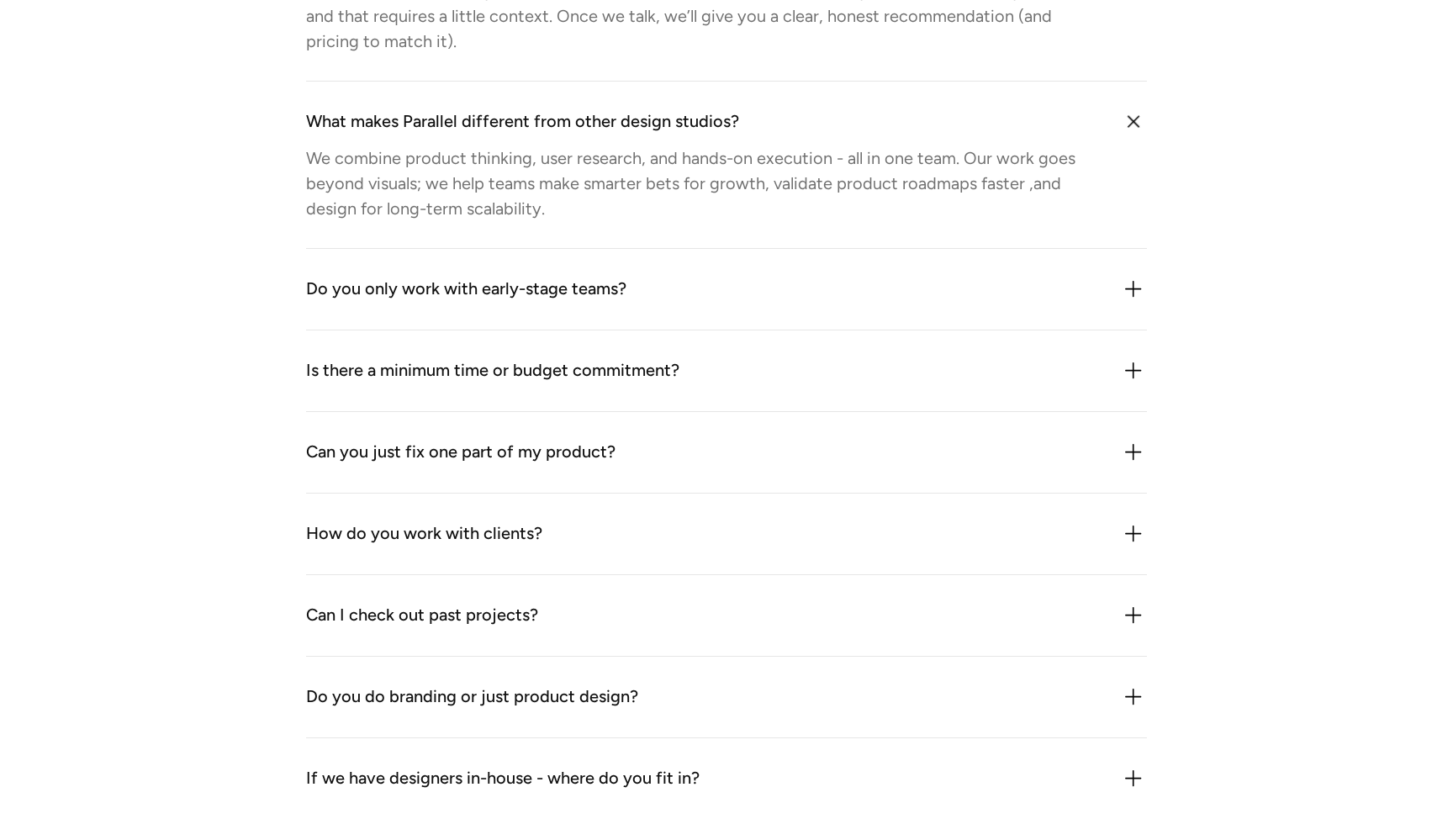
click at [658, 377] on div "Is there a minimum time or budget commitment?" at bounding box center [492, 371] width 374 height 27
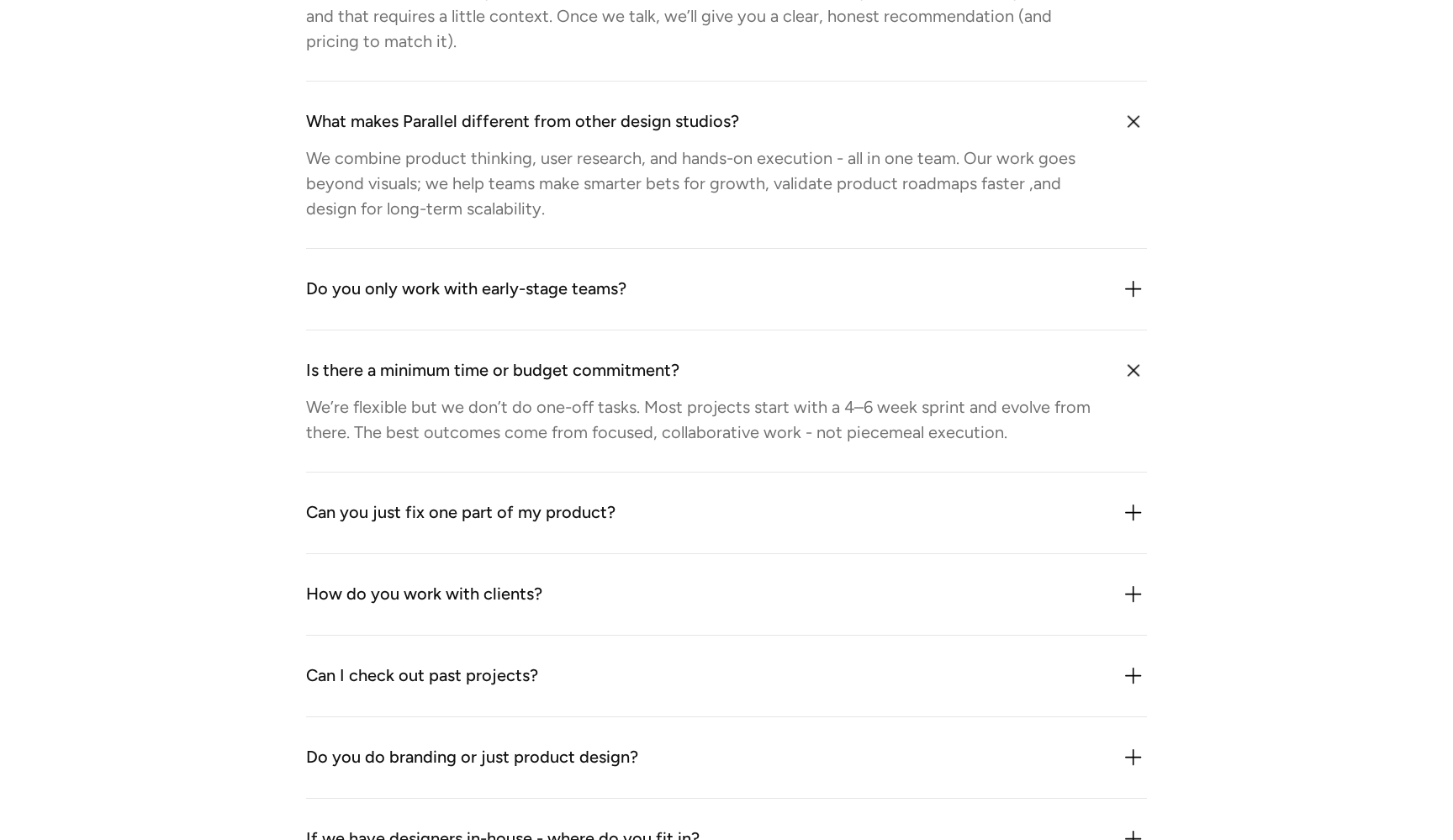
click at [658, 377] on div "Is there a minimum time or budget commitment?" at bounding box center [492, 371] width 374 height 27
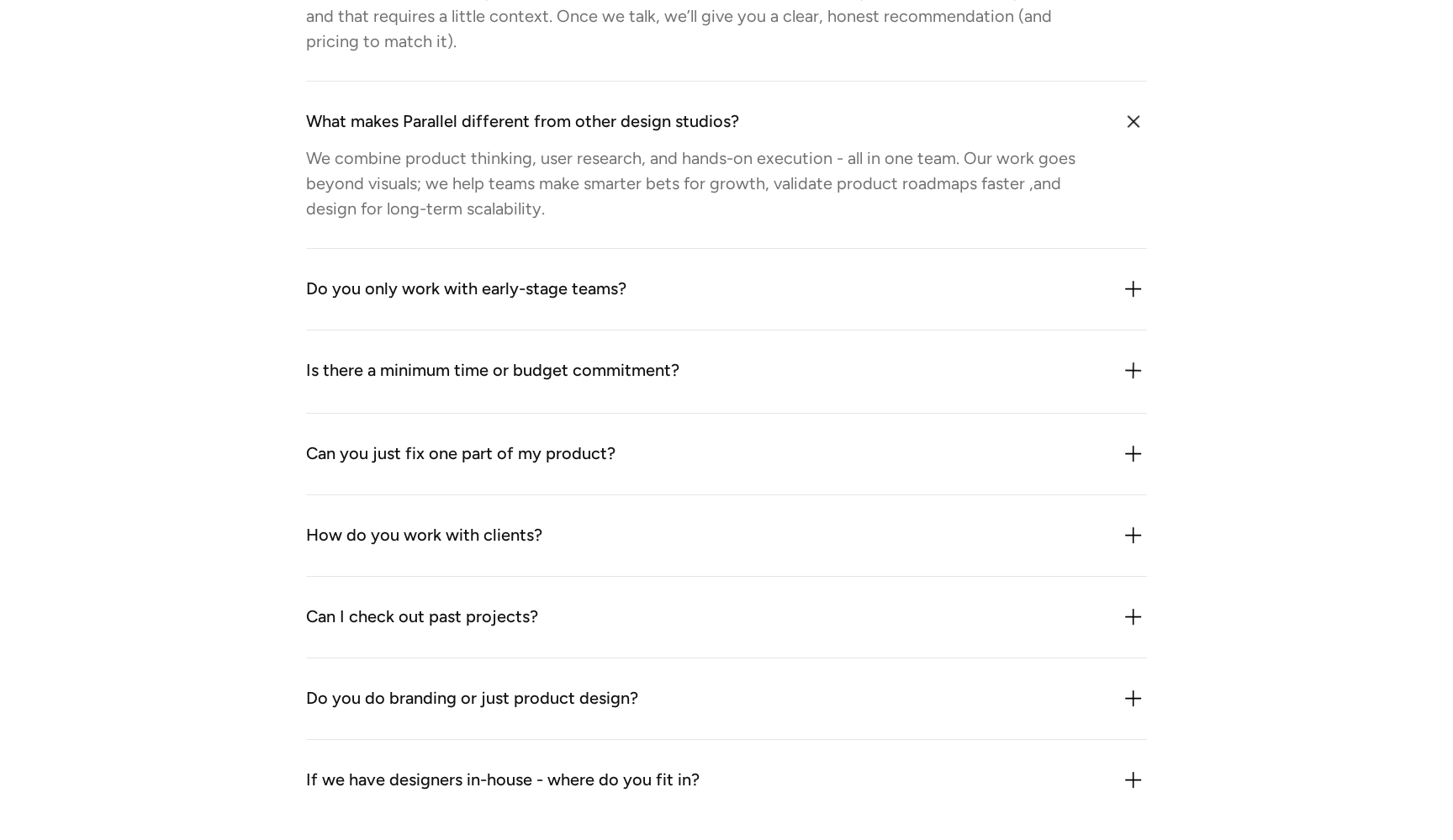
click at [658, 377] on div "Is there a minimum time or budget commitment?" at bounding box center [492, 371] width 374 height 27
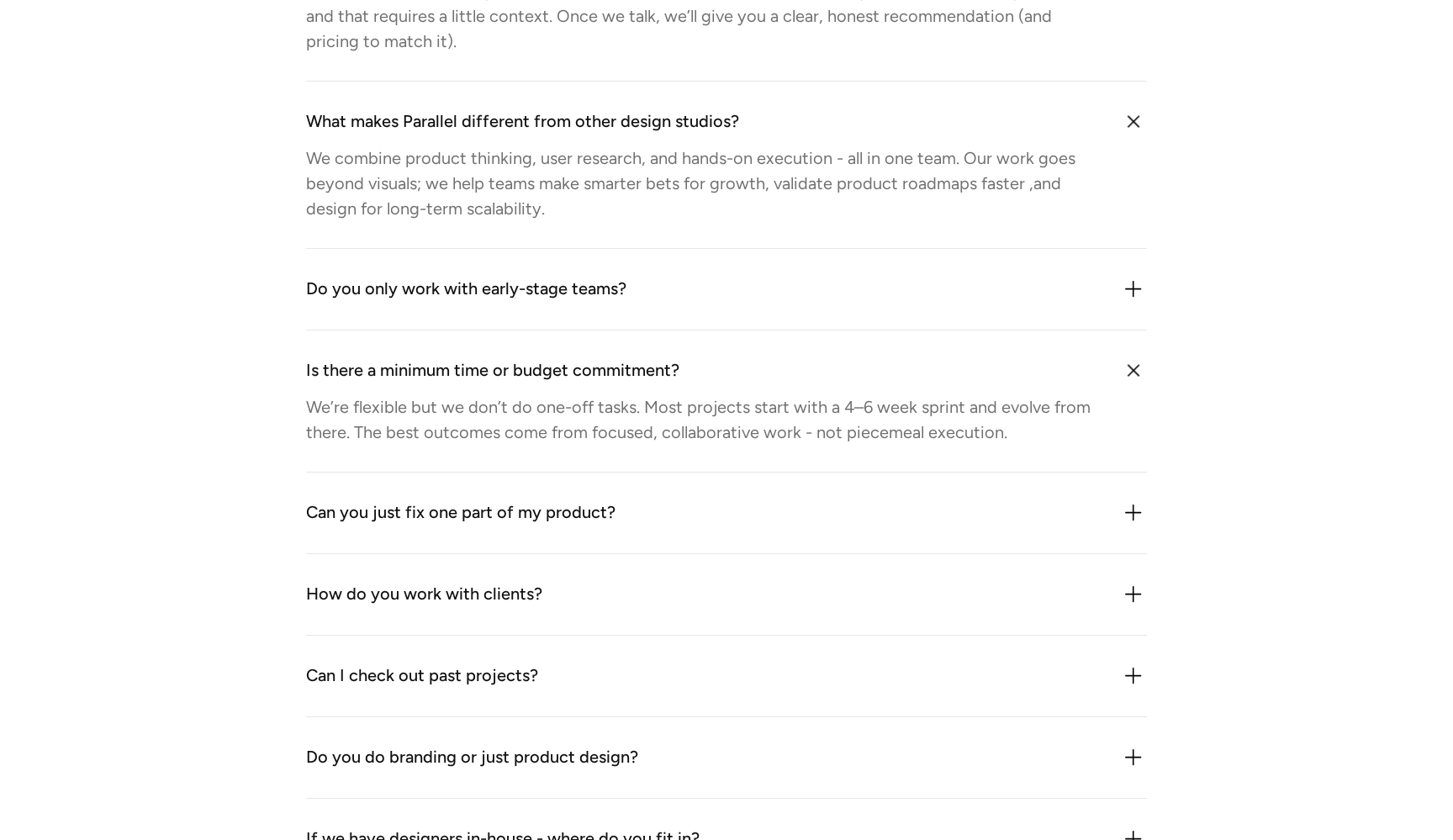
click at [658, 377] on div "Is there a minimum time or budget commitment?" at bounding box center [492, 371] width 374 height 27
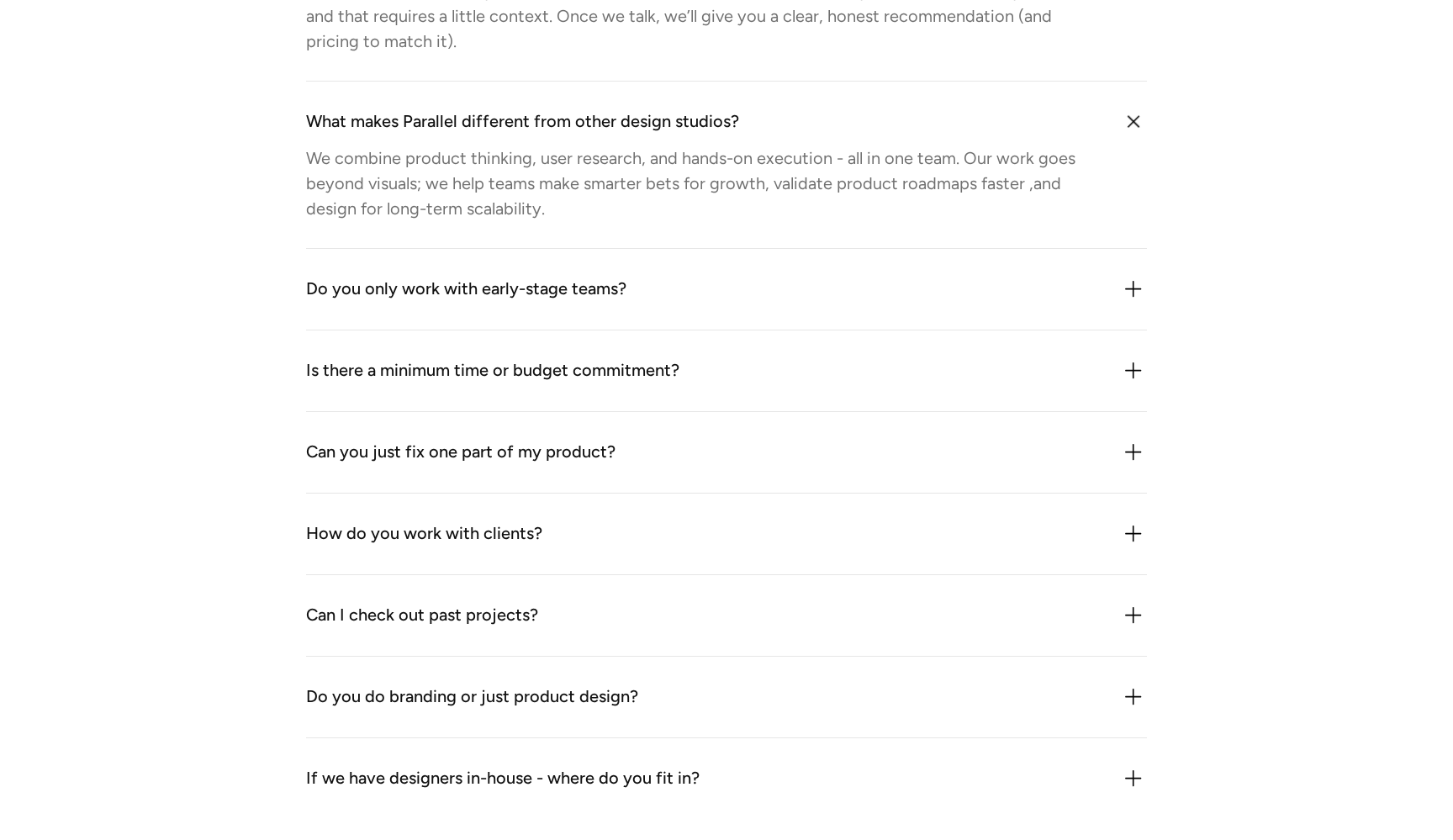
click at [658, 377] on div "Is there a minimum time or budget commitment?" at bounding box center [492, 371] width 374 height 27
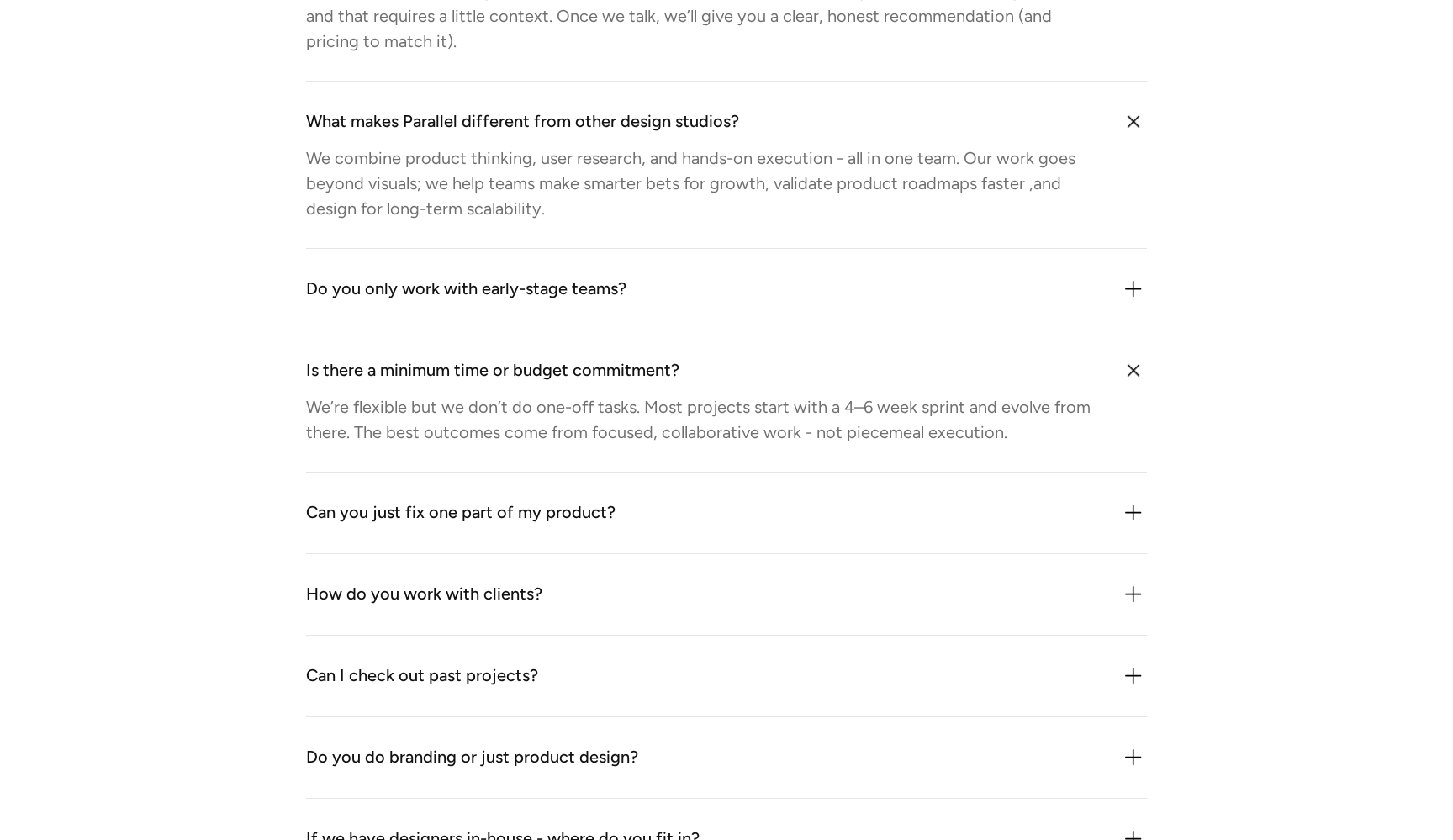
click at [609, 474] on div "Can you just fix one part of my product? Sometimes but we rarely treat it as “j…" at bounding box center [726, 512] width 841 height 81
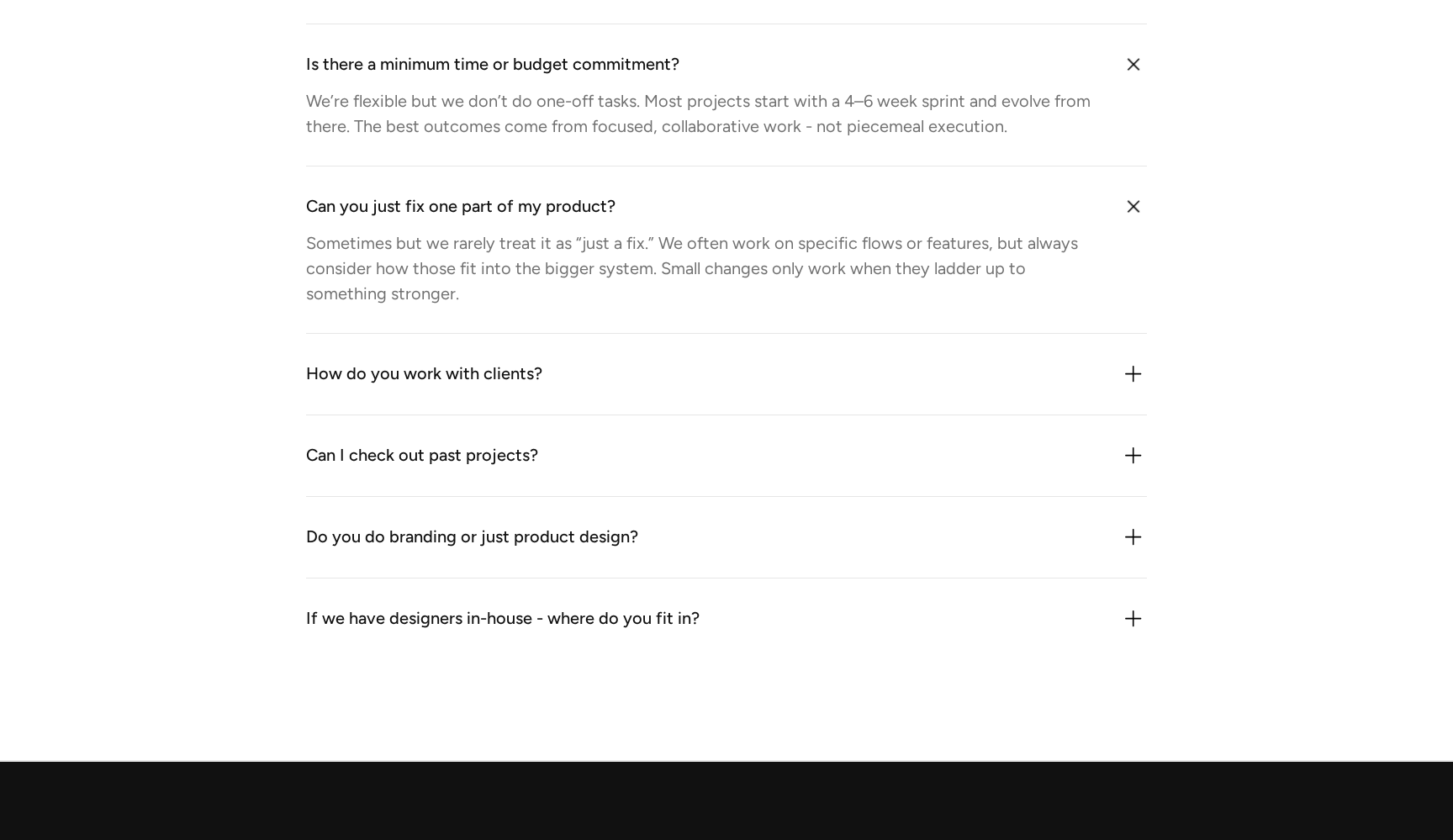
scroll to position [2439, 0]
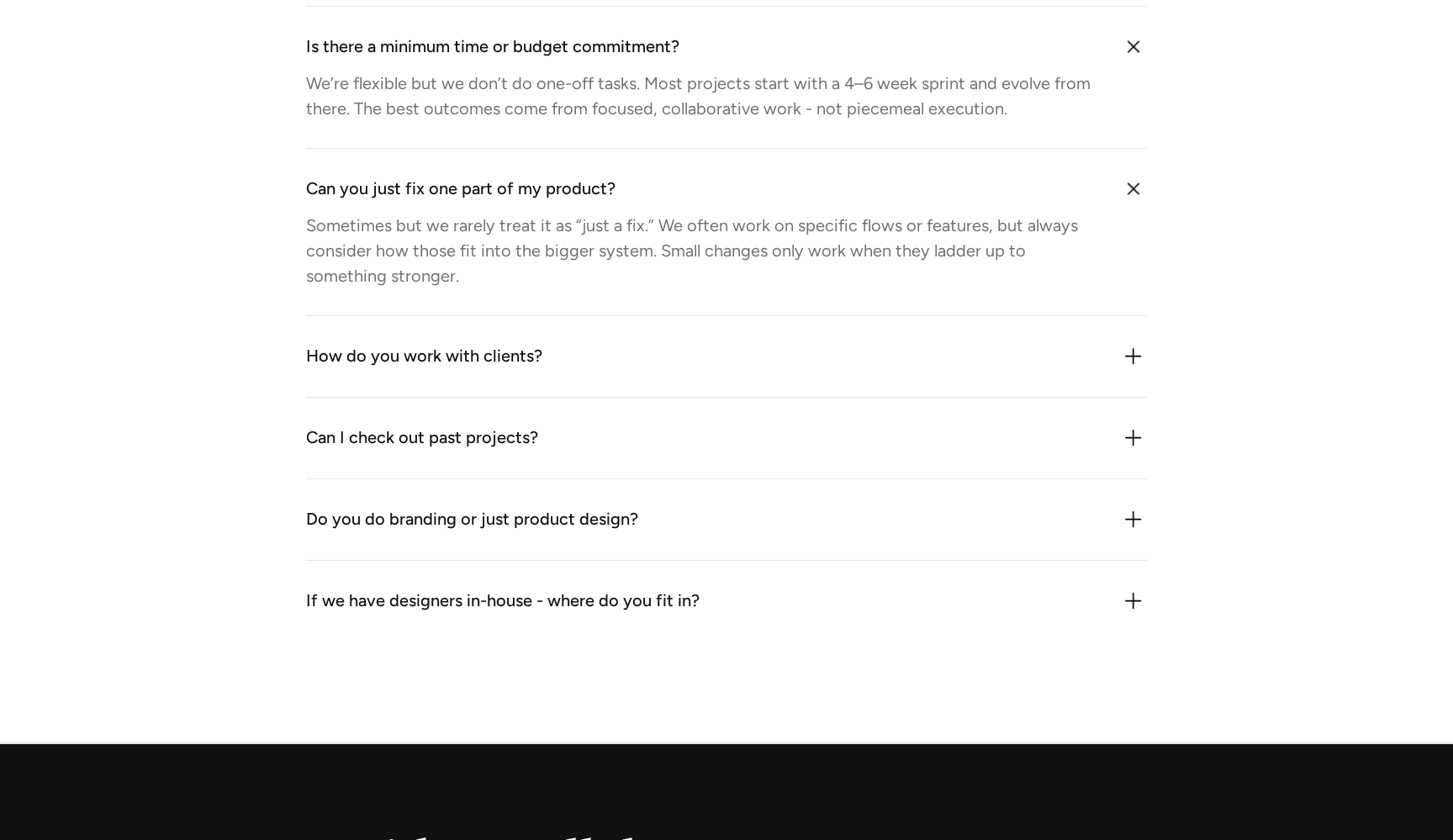
click at [581, 365] on div "How do you work with clients?" at bounding box center [726, 356] width 841 height 27
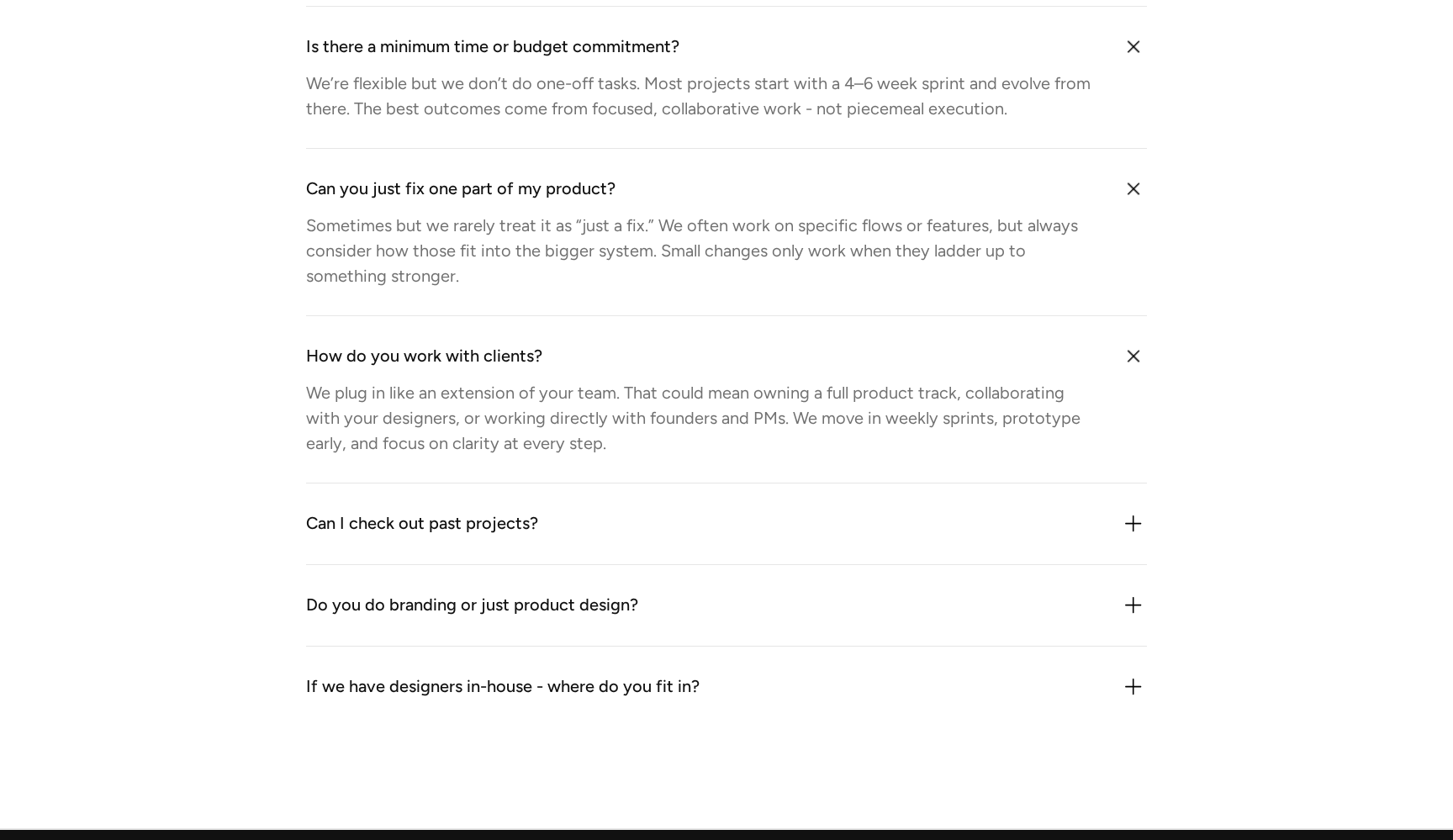
click at [543, 535] on div "Can I check out past projects?" at bounding box center [726, 524] width 841 height 27
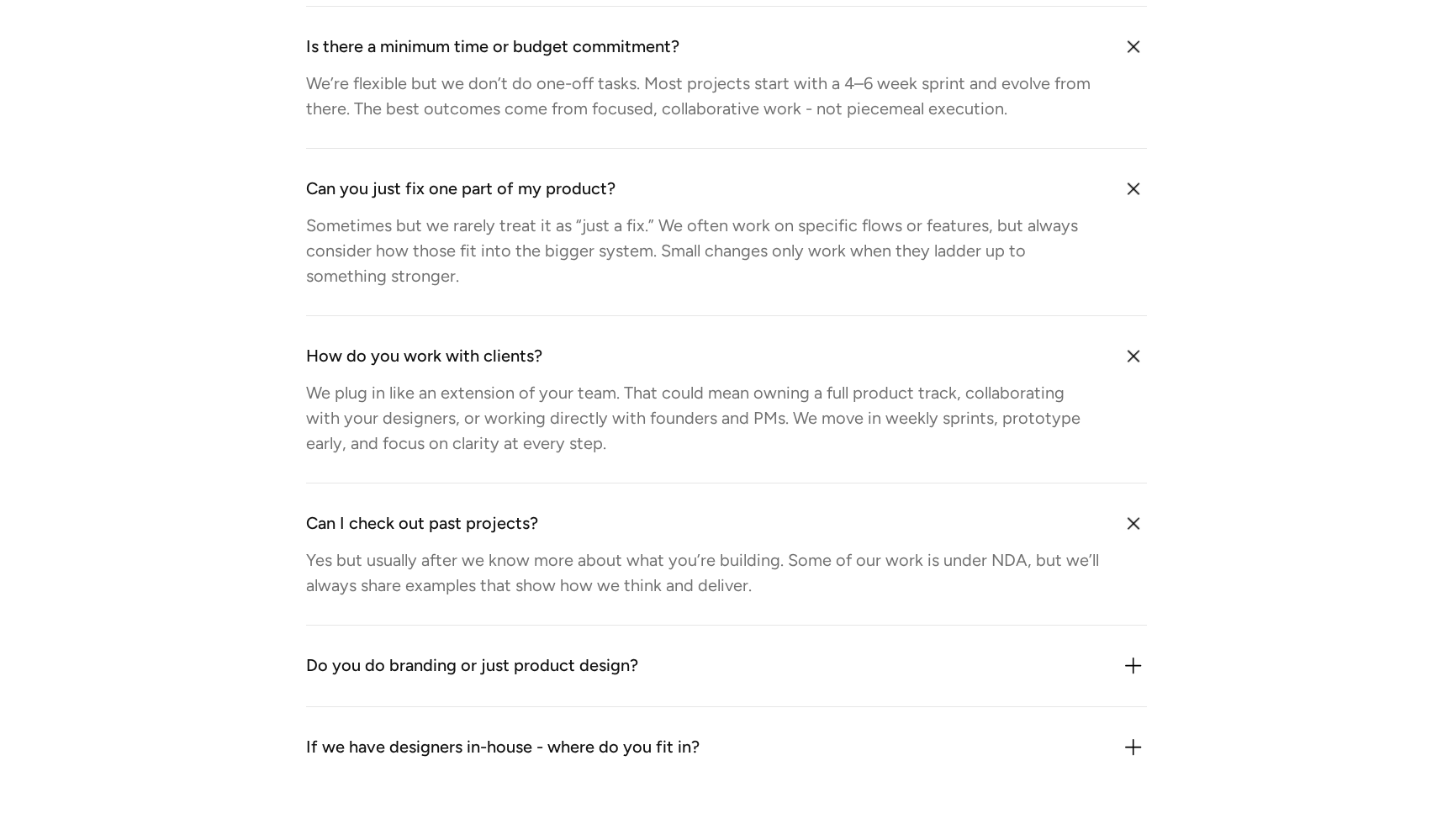
click at [537, 678] on div "Do you do branding or just product design?" at bounding box center [472, 666] width 333 height 27
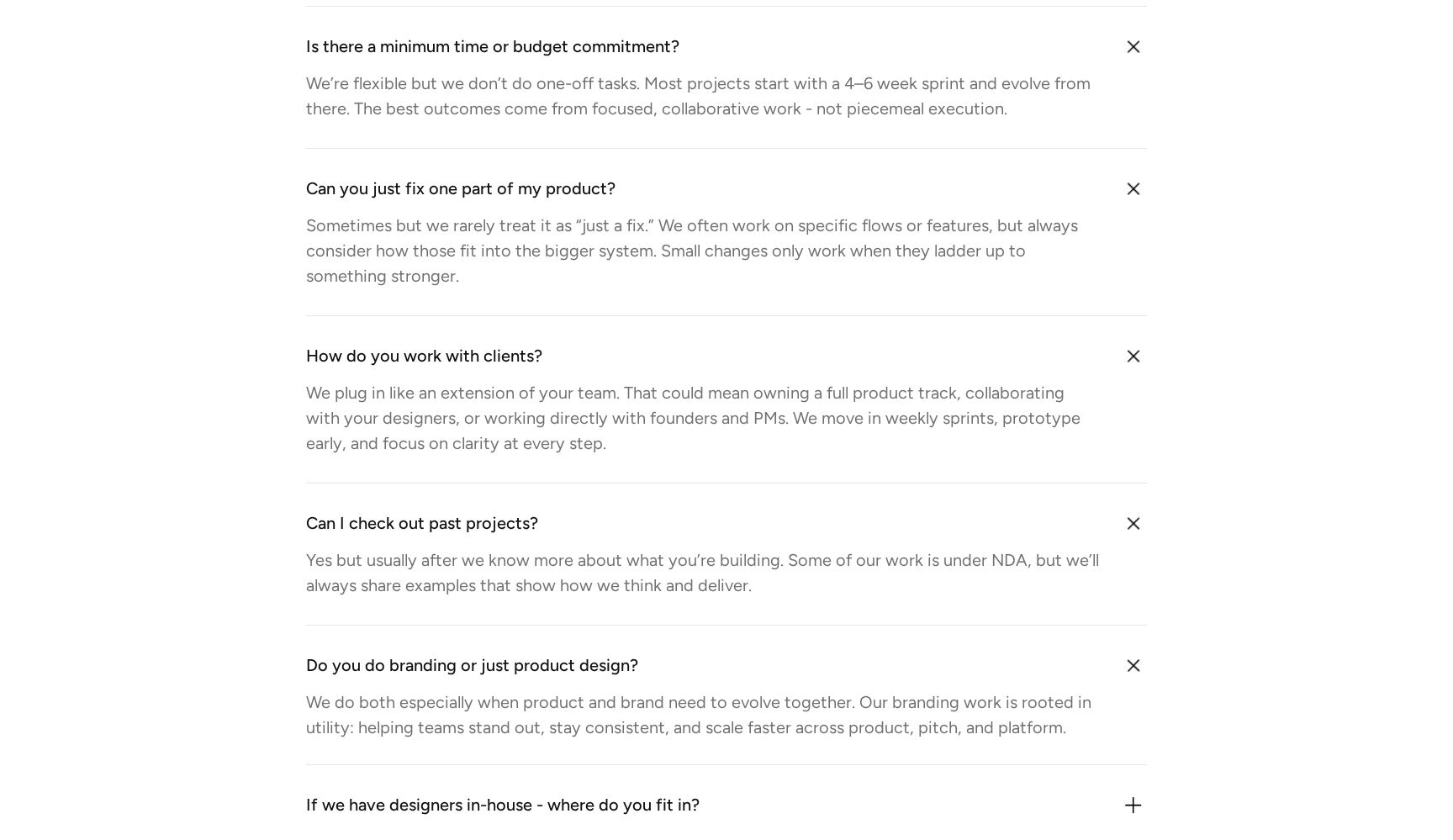
click at [544, 791] on div "If we have designers in-house - where do you fit in? We bring outside perspecti…" at bounding box center [726, 806] width 841 height 80
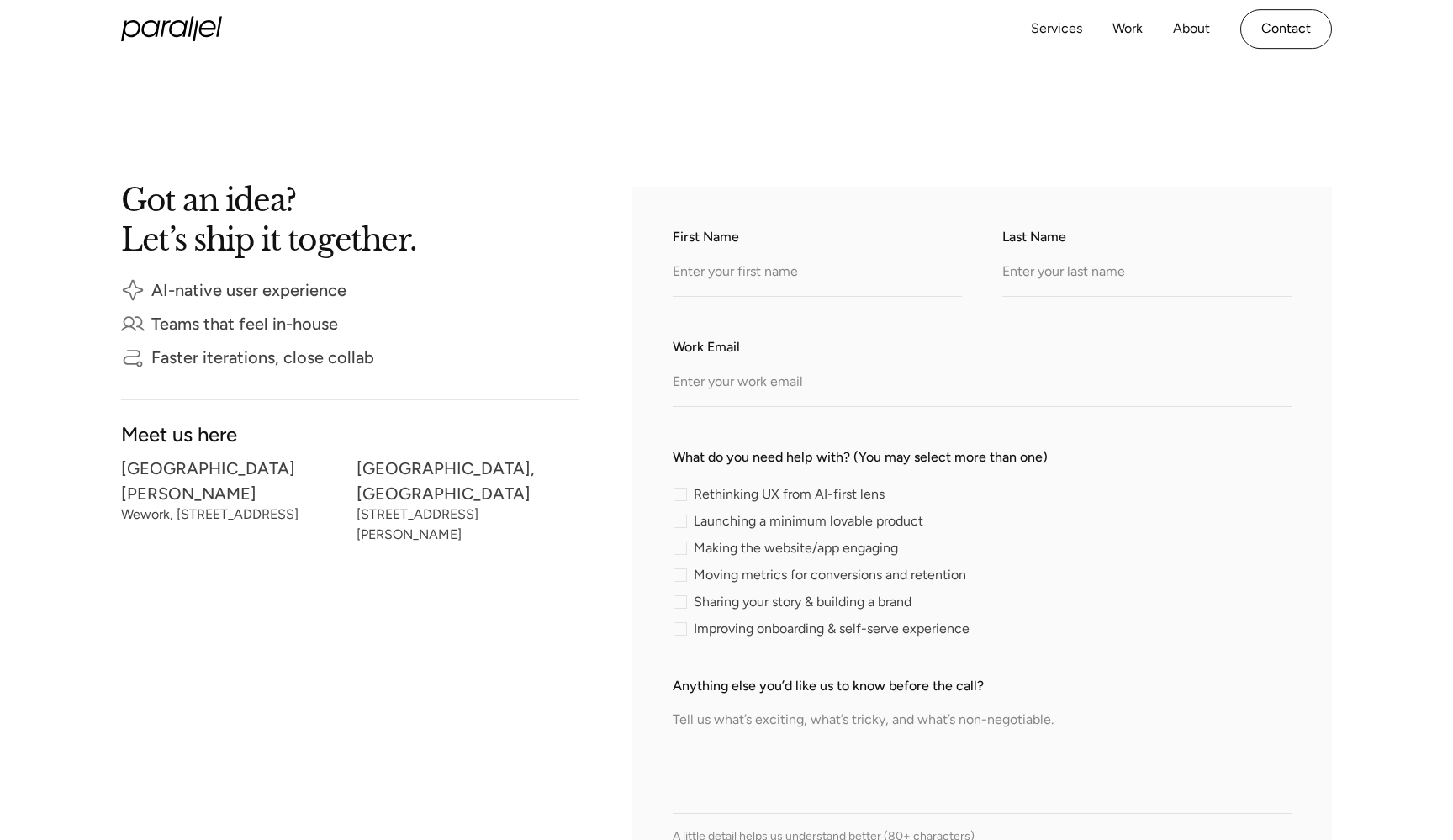
scroll to position [0, 0]
